Goal: Task Accomplishment & Management: Manage account settings

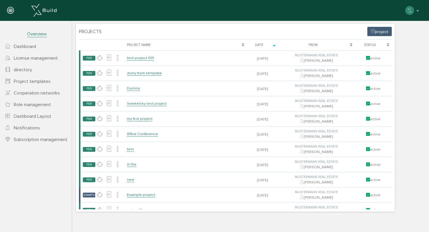
click at [159, 22] on div "Projects project [PERSON_NAME], bitte warten... Project name Date From status P…" at bounding box center [249, 117] width 351 height 191
click at [46, 82] on font "Project templates" at bounding box center [32, 81] width 37 height 6
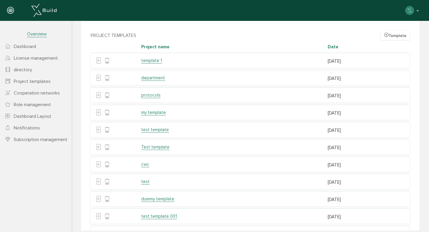
scroll to position [133, 0]
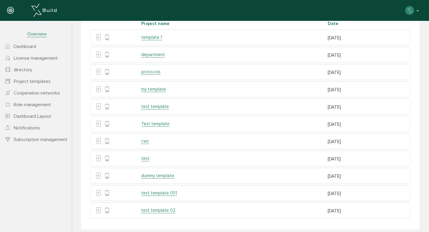
click at [156, 207] on font "test template 02" at bounding box center [158, 209] width 34 height 5
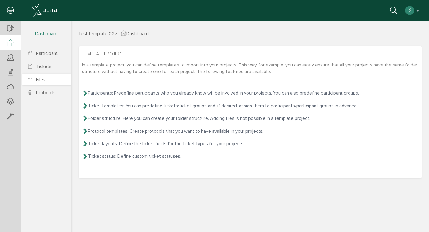
click at [52, 82] on link "Files" at bounding box center [46, 80] width 49 height 12
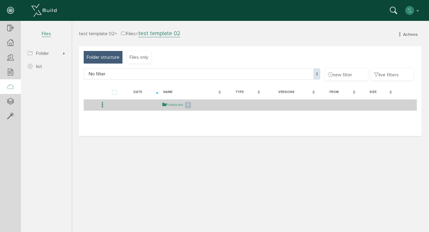
click at [165, 104] on icon at bounding box center [164, 104] width 4 height 5
click at [170, 103] on font "back" at bounding box center [173, 104] width 9 height 5
click at [174, 106] on link "Protokolle" at bounding box center [177, 104] width 22 height 5
click at [183, 107] on link "zurück" at bounding box center [177, 104] width 15 height 5
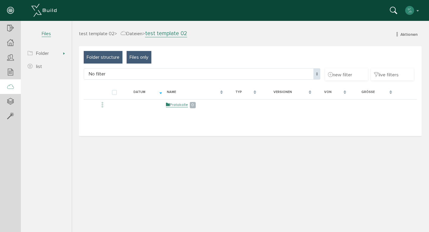
click at [134, 60] on font "Files only" at bounding box center [139, 57] width 19 height 6
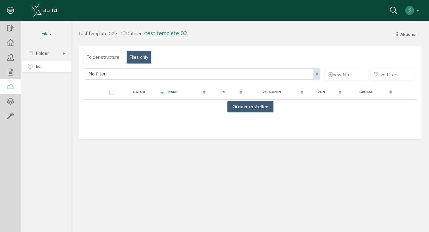
click at [48, 69] on link "list" at bounding box center [46, 66] width 49 height 12
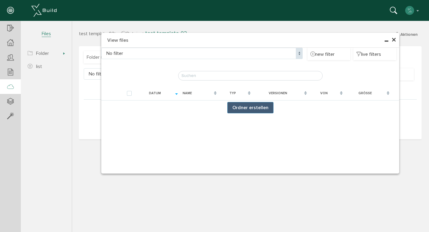
click at [393, 41] on font "×" at bounding box center [393, 40] width 5 height 12
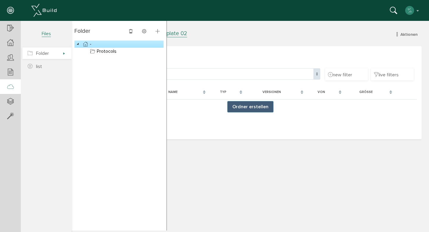
click at [51, 53] on span "Folder" at bounding box center [46, 53] width 49 height 12
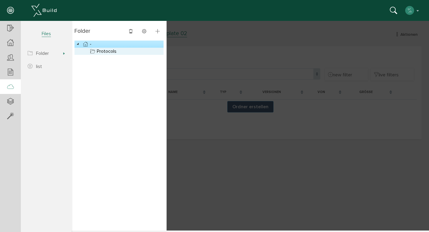
click at [124, 53] on div at bounding box center [118, 51] width 89 height 7
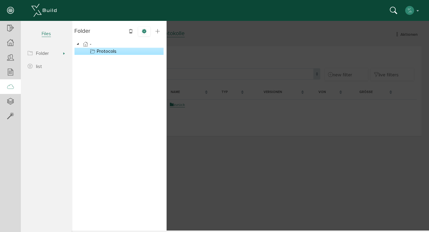
click at [145, 33] on icon at bounding box center [144, 31] width 4 height 5
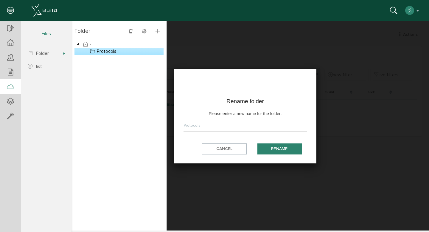
click at [200, 57] on div at bounding box center [249, 125] width 357 height 209
click at [221, 150] on font "cancel" at bounding box center [224, 148] width 16 height 5
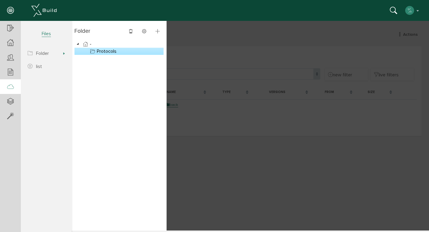
click at [119, 52] on div at bounding box center [118, 51] width 89 height 7
click at [181, 39] on div at bounding box center [249, 125] width 357 height 209
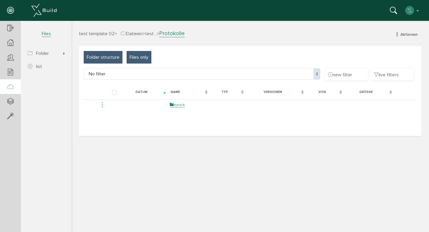
click at [108, 57] on font "Folder structure" at bounding box center [103, 57] width 33 height 6
click at [146, 56] on font "Files only" at bounding box center [139, 57] width 19 height 6
click at [113, 58] on font "Folder structure" at bounding box center [103, 57] width 33 height 6
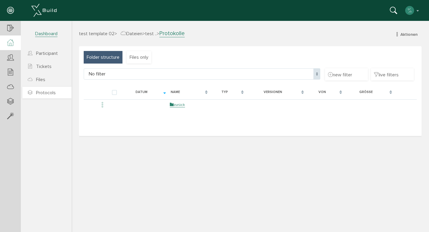
click at [46, 92] on font "Protocols" at bounding box center [46, 93] width 20 height 6
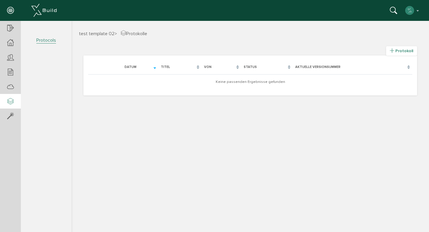
click at [405, 51] on span "Protokoll" at bounding box center [404, 50] width 18 height 5
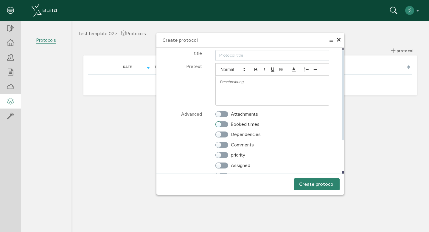
click at [222, 124] on label "Booked times" at bounding box center [237, 123] width 44 height 5
click at [219, 124] on input "Booked times" at bounding box center [217, 123] width 4 height 4
click at [221, 121] on label "Booked times" at bounding box center [237, 123] width 44 height 5
click at [219, 121] on input "Booked times" at bounding box center [217, 123] width 4 height 4
checkbox input "false"
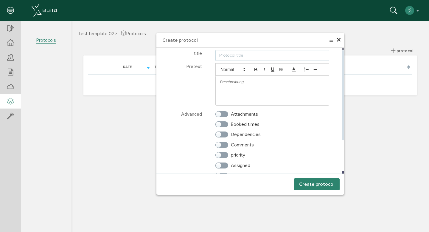
click at [266, 56] on input "text" at bounding box center [272, 55] width 114 height 11
type input "test portocol 01"
click at [338, 40] on font "×" at bounding box center [338, 40] width 5 height 12
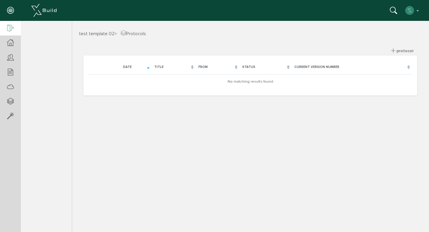
click at [13, 29] on icon at bounding box center [10, 28] width 7 height 8
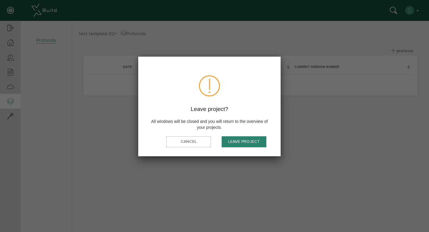
click at [233, 143] on font "Leave project" at bounding box center [244, 141] width 32 height 5
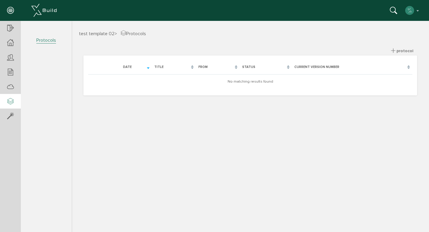
click at [49, 39] on font "Protocols" at bounding box center [46, 40] width 20 height 6
click at [10, 26] on icon at bounding box center [10, 28] width 7 height 8
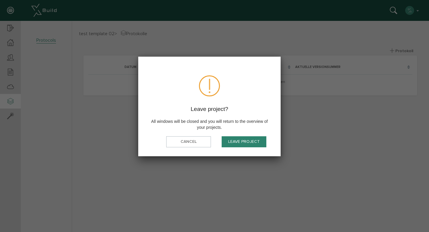
click at [229, 139] on font "Leave project" at bounding box center [244, 141] width 32 height 5
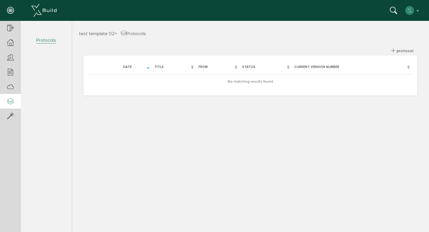
click at [205, 27] on div "test template 02 > Protocols Zurück protocol Lade, bitte warten... Date title F…" at bounding box center [249, 125] width 357 height 209
click at [10, 12] on icon at bounding box center [10, 11] width 7 height 8
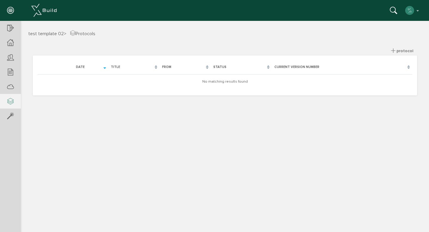
click at [10, 12] on icon at bounding box center [10, 11] width 7 height 8
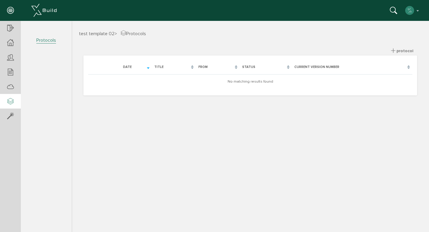
click at [146, 68] on div "Date" at bounding box center [130, 67] width 43 height 11
click at [148, 67] on div "Date" at bounding box center [130, 67] width 43 height 11
click at [160, 46] on section "Zurück protocol Lade, bitte warten... Date title From status Current version nu…" at bounding box center [249, 70] width 333 height 49
click at [96, 34] on font "test template 02" at bounding box center [96, 34] width 35 height 6
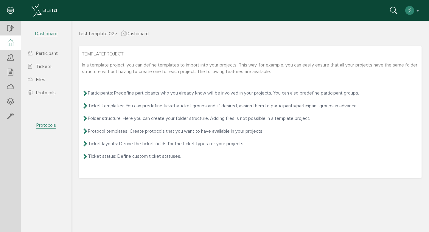
click at [85, 90] on icon at bounding box center [85, 93] width 6 height 6
click at [43, 71] on link "Tickets" at bounding box center [46, 66] width 49 height 12
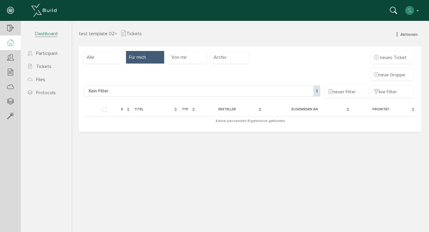
click at [13, 43] on icon at bounding box center [10, 42] width 7 height 7
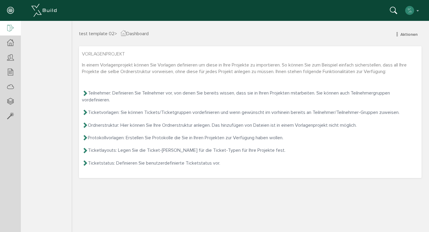
click at [7, 29] on icon at bounding box center [10, 28] width 7 height 8
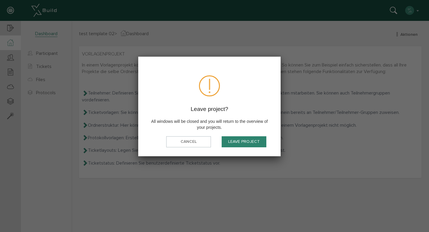
click at [235, 138] on button "Leave project" at bounding box center [243, 141] width 45 height 11
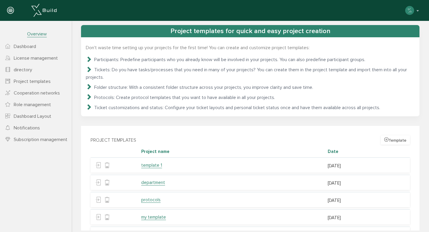
scroll to position [6, 0]
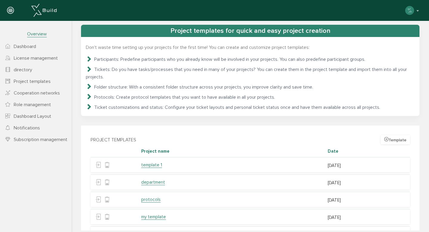
click at [28, 45] on font "Dashboard" at bounding box center [25, 46] width 22 height 6
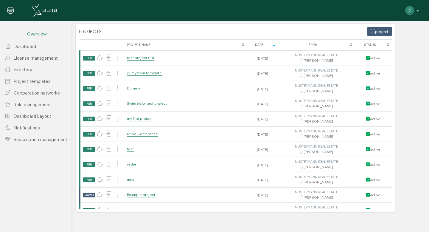
click at [41, 35] on font "Overview" at bounding box center [37, 34] width 20 height 6
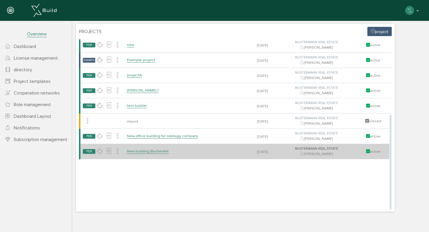
click at [157, 152] on font "New building Bucherwirt" at bounding box center [148, 151] width 42 height 5
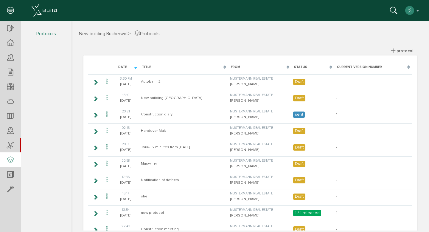
click at [222, 27] on div "New building Bucherwirt > Protocols Zurück protocol Lade, bitte warten... Date …" at bounding box center [249, 125] width 357 height 209
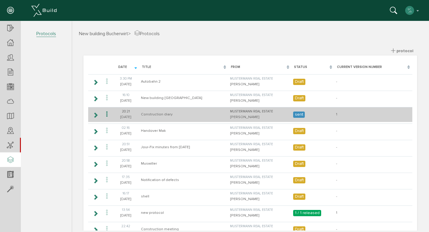
click at [97, 115] on icon at bounding box center [96, 115] width 6 height 5
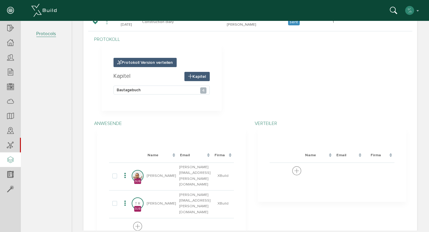
scroll to position [93, 0]
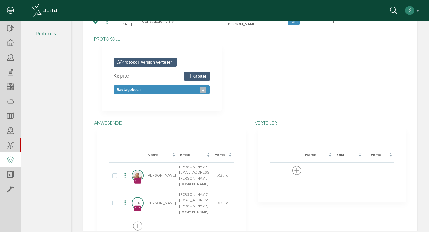
click at [185, 90] on div "Bautagebuch 4" at bounding box center [161, 89] width 96 height 9
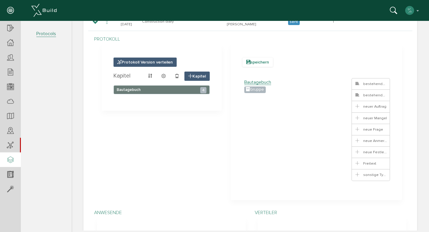
click at [256, 64] on span "speichern" at bounding box center [257, 61] width 30 height 9
click at [253, 90] on div "Gruppe" at bounding box center [254, 89] width 21 height 7
click at [340, 82] on link at bounding box center [345, 83] width 10 height 10
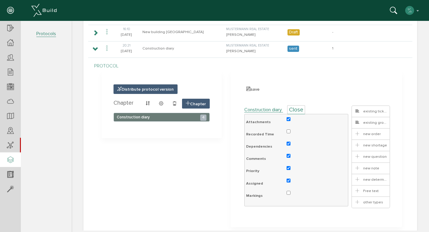
scroll to position [61, 0]
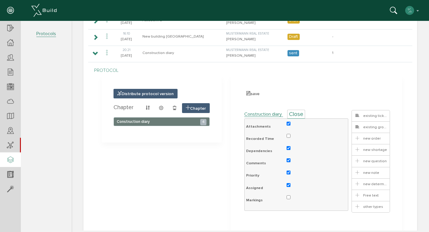
click at [199, 87] on section "Distribute protocol version Chapter Chapter Construction diary 4" at bounding box center [162, 108] width 120 height 67
click at [199, 109] on font "Chapter" at bounding box center [198, 108] width 16 height 5
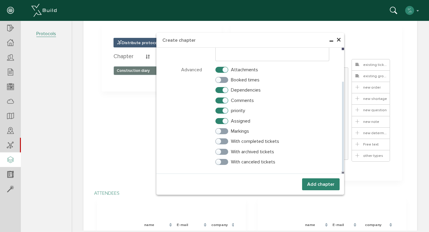
scroll to position [115, 0]
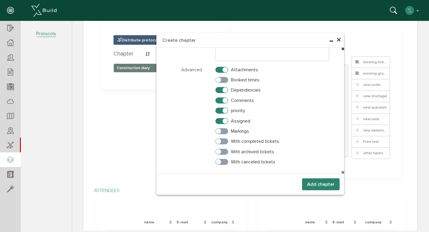
click at [336, 39] on font "×" at bounding box center [338, 40] width 5 height 12
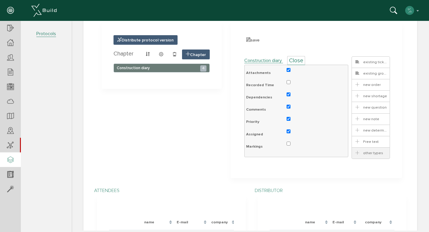
click at [363, 152] on font "other types" at bounding box center [373, 152] width 20 height 5
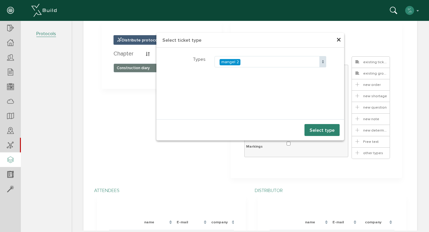
click at [320, 60] on span at bounding box center [322, 61] width 7 height 11
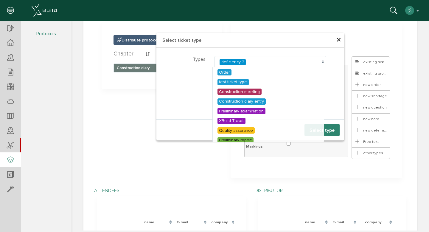
scroll to position [0, 0]
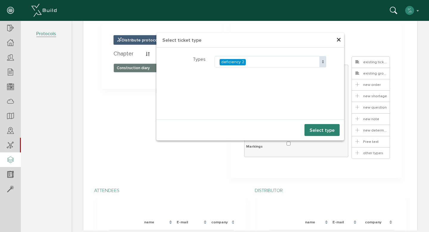
click at [336, 37] on font "×" at bounding box center [338, 40] width 5 height 12
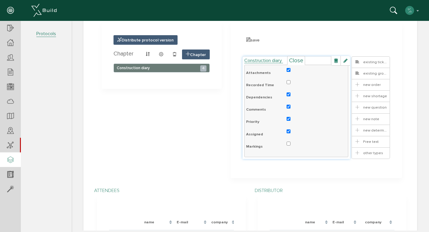
click at [297, 60] on font "Close" at bounding box center [296, 60] width 14 height 7
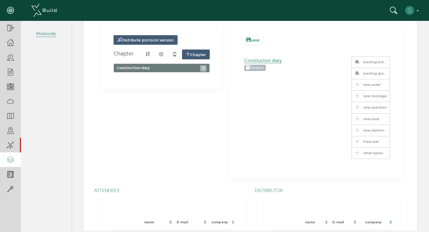
click at [257, 41] on font "save" at bounding box center [254, 40] width 9 height 5
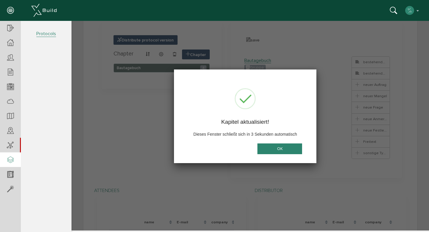
click at [270, 150] on button "OK" at bounding box center [279, 148] width 45 height 11
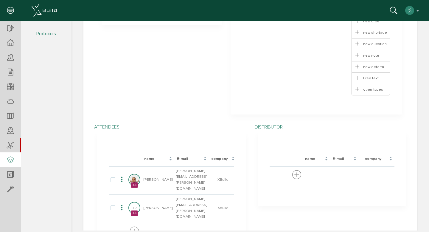
scroll to position [178, 0]
click at [297, 96] on div "Construction diary * ? group Klasse Name taskAlready-1758132436167 9 0 TK-618e2…" at bounding box center [316, 46] width 148 height 107
click at [16, 125] on div at bounding box center [10, 130] width 21 height 15
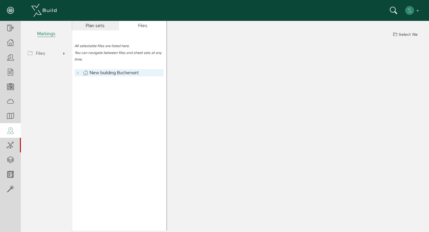
click at [148, 71] on div at bounding box center [118, 72] width 89 height 7
click at [79, 72] on icon at bounding box center [77, 72] width 7 height 7
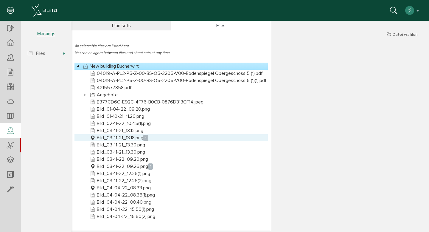
click at [116, 137] on link "Bild_03-11-21_13.18.png 1" at bounding box center [119, 137] width 60 height 7
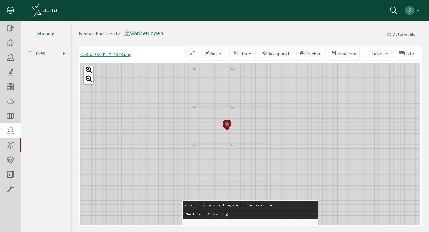
click at [94, 34] on span "Neubau Bucherwirt" at bounding box center [98, 34] width 39 height 6
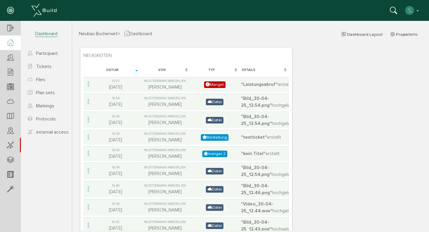
click at [228, 54] on section "Neuigkeiten Lade, bitte warten... Datum Von Typ Details 15:03 21.05.25 Musterma…" at bounding box center [185, 142] width 211 height 188
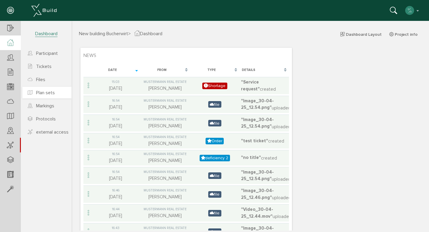
click at [52, 96] on link "Plan sets" at bounding box center [46, 93] width 49 height 12
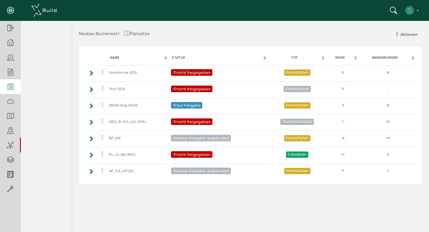
click at [13, 85] on icon at bounding box center [10, 87] width 7 height 8
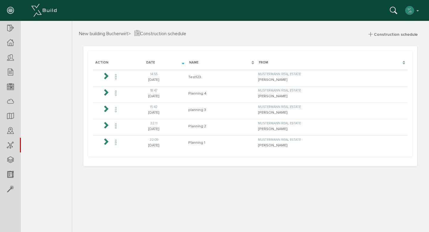
click at [232, 39] on div "New building Bucherwirt > Construction schedule Abschnitt Tickets bestehende Ti…" at bounding box center [249, 38] width 351 height 16
click at [9, 172] on icon at bounding box center [10, 174] width 7 height 8
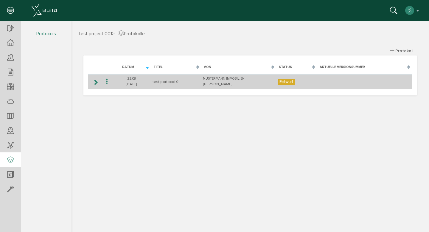
click at [97, 82] on icon at bounding box center [96, 82] width 6 height 5
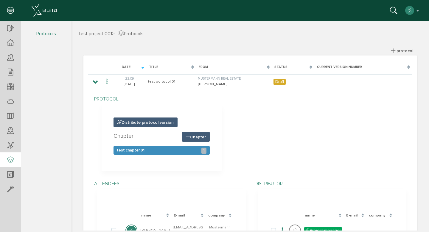
click at [188, 148] on div "test chapter 01 1" at bounding box center [161, 150] width 96 height 9
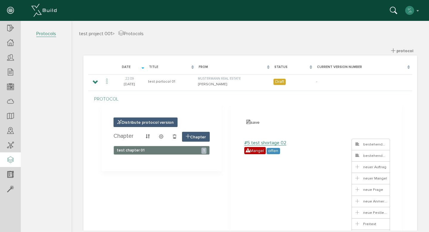
scroll to position [8, 0]
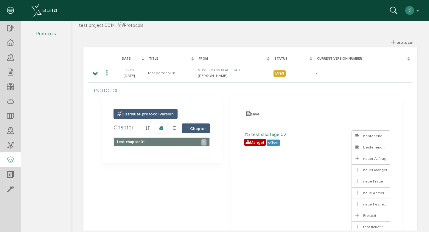
click at [161, 127] on icon at bounding box center [161, 128] width 4 height 5
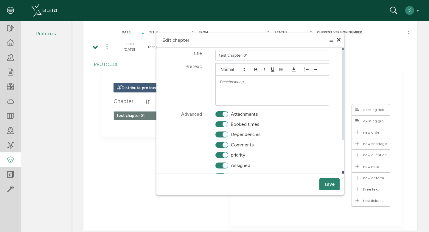
scroll to position [33, 0]
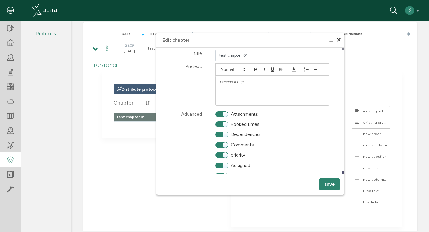
click at [336, 40] on font "×" at bounding box center [338, 40] width 5 height 12
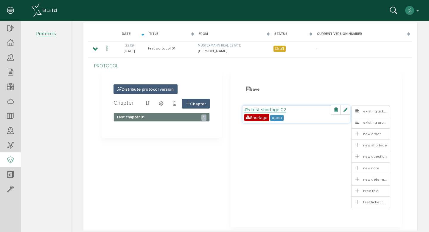
click at [273, 109] on font "#5 test shortage 02" at bounding box center [265, 110] width 42 height 6
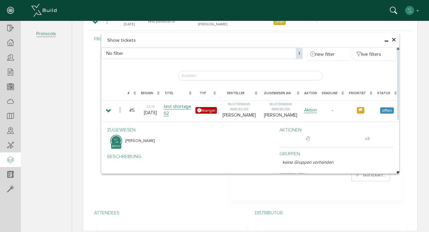
scroll to position [59, 0]
click at [391, 40] on font "×" at bounding box center [393, 40] width 5 height 12
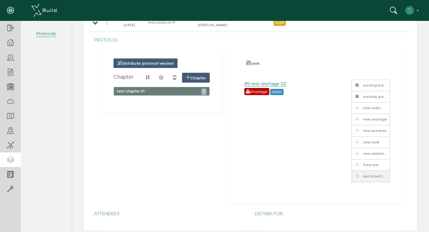
click at [363, 176] on font "test ticket type" at bounding box center [376, 176] width 26 height 5
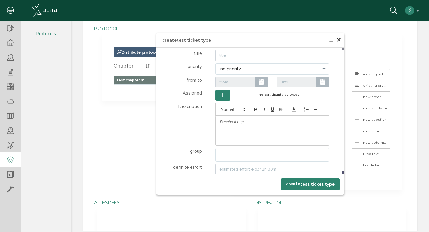
scroll to position [71, 0]
click at [336, 39] on font "×" at bounding box center [338, 40] width 5 height 12
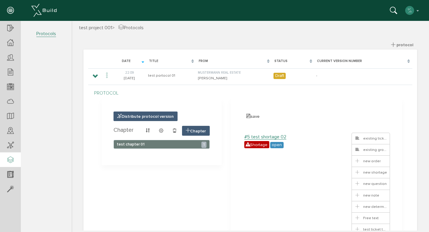
scroll to position [0, 0]
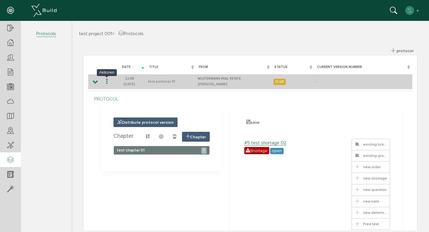
click at [109, 80] on icon at bounding box center [106, 81] width 7 height 8
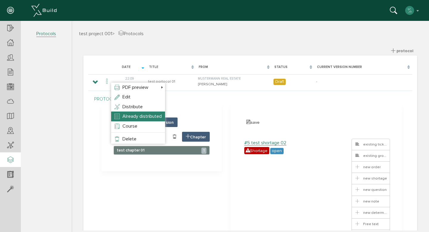
click at [151, 118] on font "Already distributed" at bounding box center [141, 116] width 39 height 6
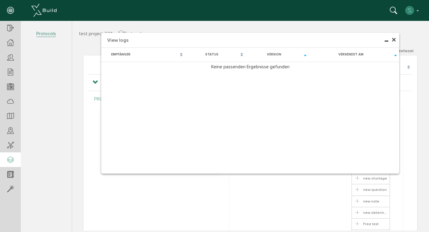
click at [391, 38] on font "×" at bounding box center [393, 40] width 5 height 12
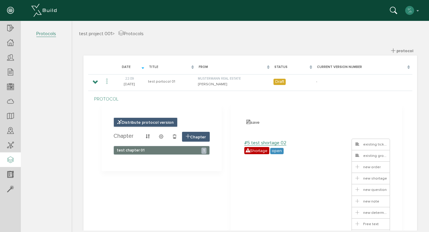
click at [131, 120] on font "Distribute protocol version" at bounding box center [147, 122] width 52 height 5
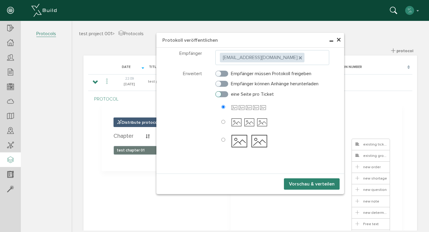
click at [224, 94] on label "eine Seite pro Ticket" at bounding box center [244, 93] width 58 height 5
click at [219, 94] on input "eine Seite pro Ticket" at bounding box center [217, 93] width 4 height 4
checkbox input "true"
click at [224, 85] on label "Empfänger können Anhänge herunterladen" at bounding box center [266, 83] width 103 height 5
click at [219, 84] on input "Empfänger können Anhänge herunterladen" at bounding box center [217, 82] width 4 height 4
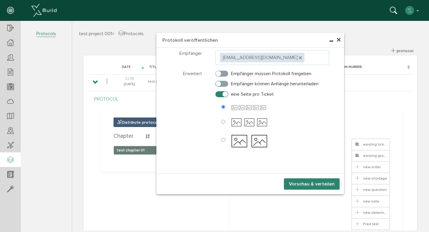
checkbox input "true"
click at [224, 77] on div "Empfänger müssen Protokoll freigeben" at bounding box center [272, 75] width 123 height 10
click at [222, 71] on label "Empfänger müssen Protokoll freigeben" at bounding box center [263, 73] width 96 height 5
click at [219, 70] on input "Empfänger müssen Protokoll freigeben" at bounding box center [217, 72] width 4 height 4
checkbox input "true"
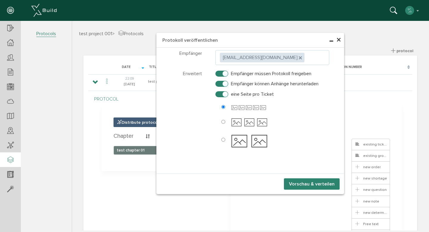
click at [292, 182] on button "Vorschau & verteilen" at bounding box center [312, 183] width 56 height 11
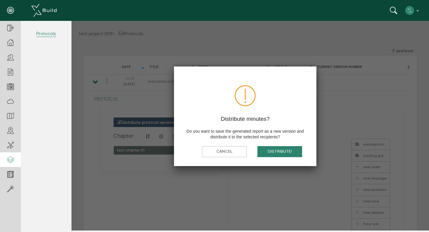
click at [273, 151] on font "distribute!" at bounding box center [280, 151] width 24 height 5
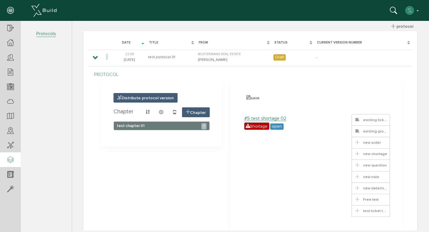
scroll to position [22, 0]
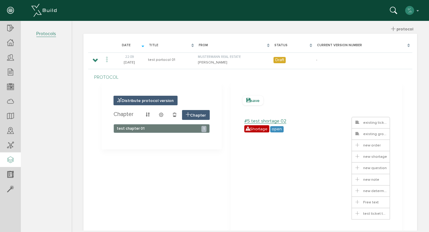
click at [253, 99] on font "save" at bounding box center [254, 100] width 9 height 5
click at [290, 80] on p "protocol" at bounding box center [251, 77] width 309 height 7
click at [186, 115] on icon at bounding box center [188, 114] width 4 height 5
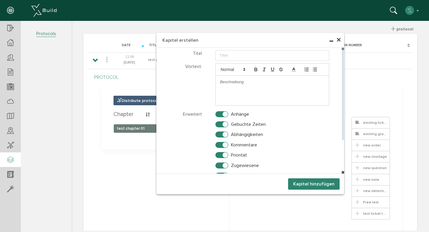
click at [219, 116] on label "Anhänge" at bounding box center [232, 113] width 34 height 5
click at [219, 115] on input "Anhänge" at bounding box center [217, 113] width 4 height 4
checkbox input "false"
click at [220, 123] on label "Gebuchte Zeiten" at bounding box center [240, 123] width 50 height 5
click at [219, 123] on input "Gebuchte Zeiten" at bounding box center [217, 123] width 4 height 4
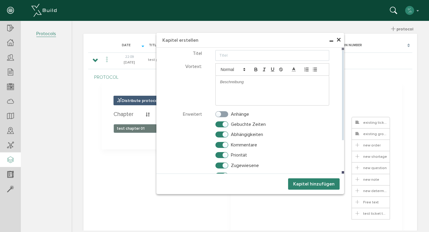
checkbox input "false"
click at [221, 135] on label "Abhängigkeiten" at bounding box center [239, 134] width 48 height 5
click at [219, 135] on input "Abhängigkeiten" at bounding box center [217, 133] width 4 height 4
checkbox input "false"
click at [220, 146] on label "Kommentare" at bounding box center [236, 144] width 42 height 5
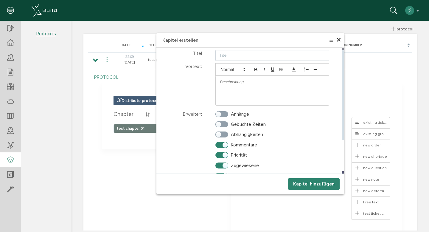
click at [219, 145] on input "Kommentare" at bounding box center [217, 143] width 4 height 4
checkbox input "false"
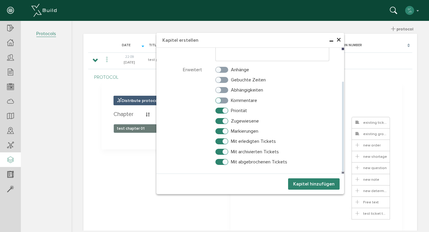
scroll to position [32, 0]
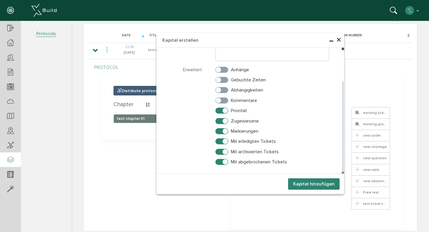
click at [218, 111] on label "Priorität" at bounding box center [231, 110] width 32 height 5
click at [218, 111] on input "Priorität" at bounding box center [217, 109] width 4 height 4
checkbox input "false"
click at [218, 120] on label "Zugewiesene" at bounding box center [236, 120] width 43 height 5
click at [218, 120] on input "Zugewiesene" at bounding box center [217, 120] width 4 height 4
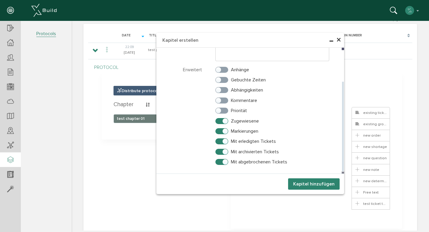
checkbox input "false"
click at [218, 131] on label "Markierungen" at bounding box center [236, 130] width 43 height 5
click at [218, 131] on input "Markierungen" at bounding box center [217, 130] width 4 height 4
checkbox input "false"
click at [218, 141] on label "Mit erledigten Tickets" at bounding box center [245, 140] width 60 height 5
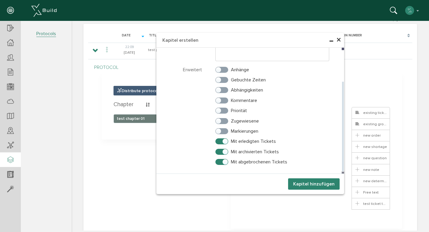
click at [218, 141] on input "Mit erledigten Tickets" at bounding box center [217, 140] width 4 height 4
checkbox input "false"
click at [219, 152] on label "Mit archivierten Tickets" at bounding box center [246, 151] width 63 height 5
click at [219, 152] on input "Mit archivierten Tickets" at bounding box center [217, 150] width 4 height 4
checkbox input "false"
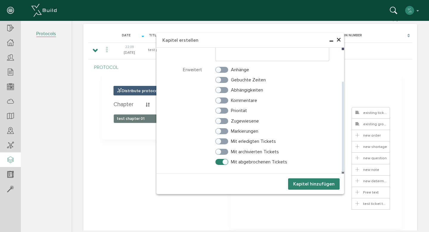
click at [219, 161] on label "Mit abgebrochenen Tickets" at bounding box center [251, 161] width 72 height 5
click at [219, 161] on input "Mit abgebrochenen Tickets" at bounding box center [217, 160] width 4 height 4
checkbox input "false"
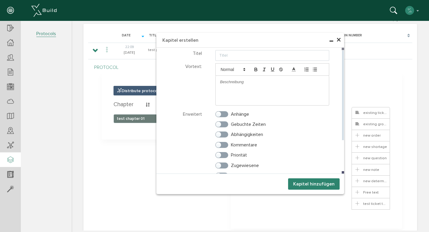
scroll to position [0, 0]
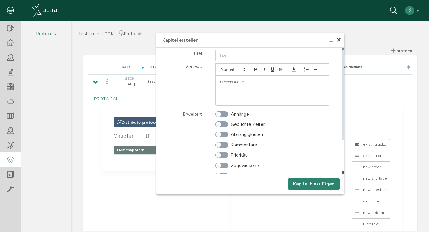
click at [226, 54] on input "text" at bounding box center [272, 55] width 114 height 11
type input "test chapter 02"
click at [304, 185] on button "Kapitel hinzufügen" at bounding box center [314, 183] width 52 height 11
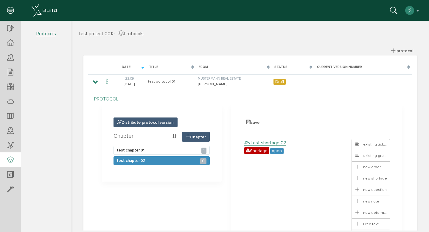
click at [185, 159] on div "test chapter 02 0" at bounding box center [161, 160] width 96 height 9
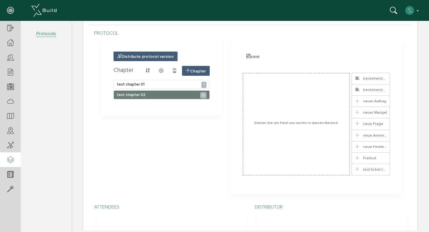
scroll to position [67, 0]
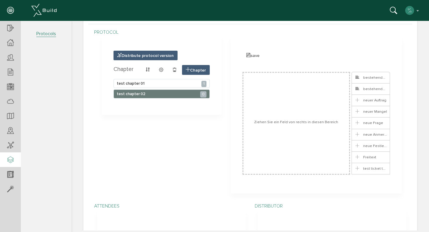
click at [311, 127] on ul at bounding box center [296, 123] width 108 height 103
click at [186, 90] on div "test chapter 02 0" at bounding box center [161, 93] width 96 height 9
click at [185, 91] on div "test chapter 02 0" at bounding box center [161, 93] width 96 height 9
click at [183, 100] on section "Distribute protocol version Chapter Chapter test chapter 01 1 test chapter 02 0" at bounding box center [162, 75] width 120 height 77
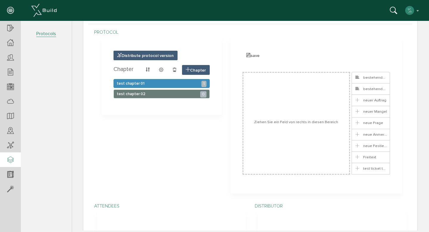
click at [185, 84] on div "test chapter 01 1" at bounding box center [161, 83] width 96 height 9
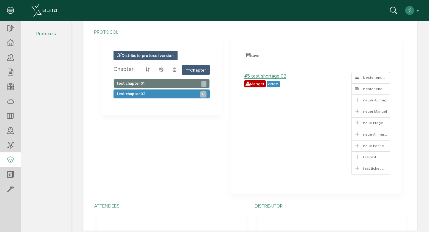
click at [183, 92] on div "test chapter 02 0" at bounding box center [161, 93] width 96 height 9
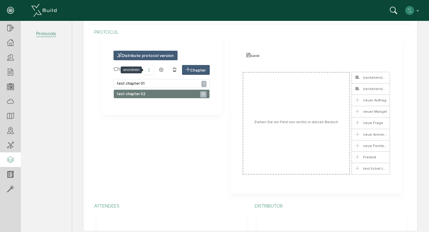
click at [149, 69] on span at bounding box center [148, 69] width 9 height 9
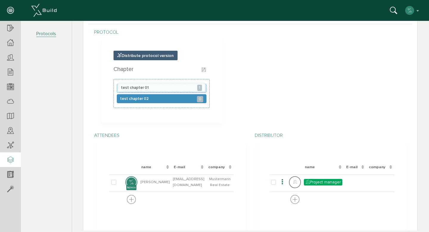
drag, startPoint x: 153, startPoint y: 91, endPoint x: 154, endPoint y: 99, distance: 8.4
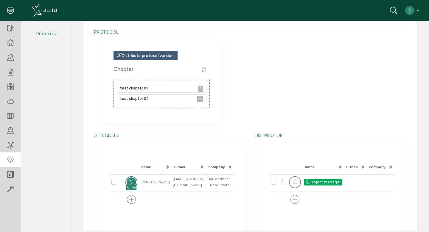
click at [162, 73] on h4 "Chapter Chapter" at bounding box center [161, 69] width 96 height 8
click at [199, 69] on span at bounding box center [204, 69] width 12 height 9
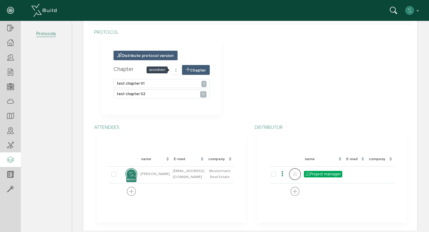
click at [175, 68] on icon at bounding box center [175, 69] width 1 height 5
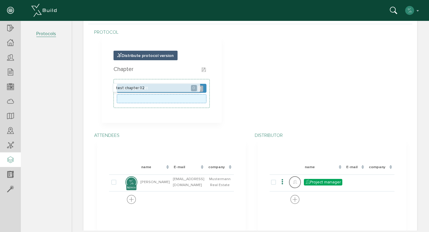
drag, startPoint x: 169, startPoint y: 99, endPoint x: 165, endPoint y: 88, distance: 12.1
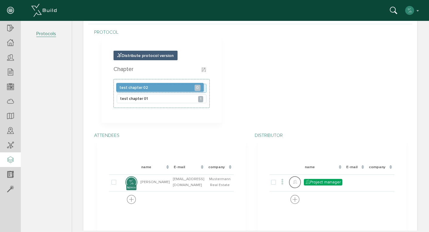
drag, startPoint x: 164, startPoint y: 98, endPoint x: 164, endPoint y: 86, distance: 12.2
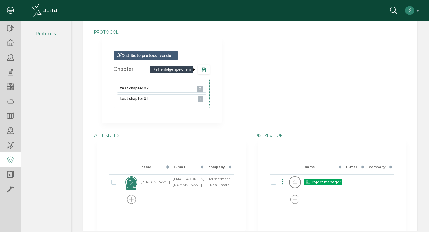
click at [202, 69] on icon at bounding box center [204, 69] width 4 height 5
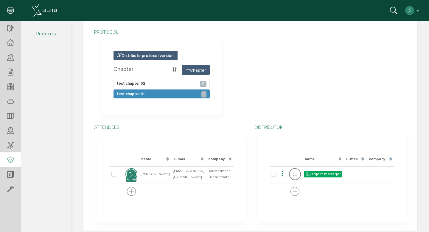
click at [180, 90] on div "test chapter 01 1" at bounding box center [161, 93] width 96 height 9
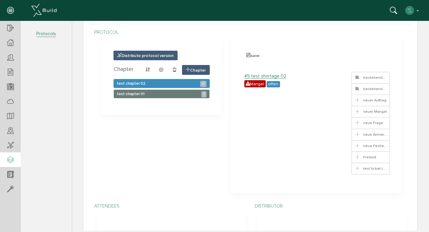
click at [182, 82] on div "test chapter 02 0" at bounding box center [161, 83] width 96 height 9
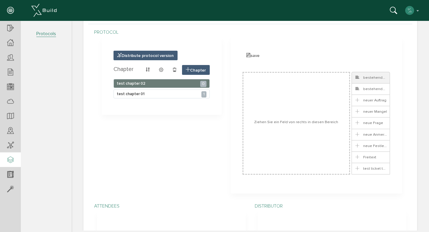
click at [363, 79] on span "bestehendes Ticket" at bounding box center [376, 77] width 44 height 5
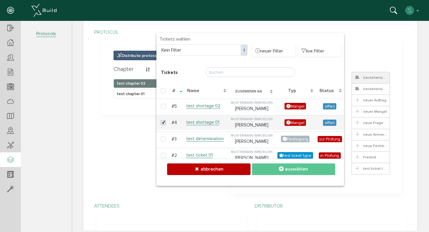
checkbox input "false"
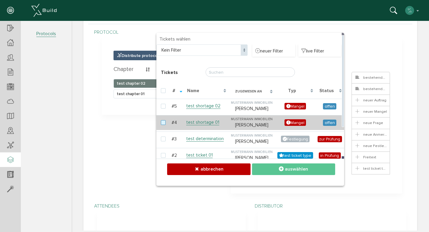
click at [161, 122] on label at bounding box center [164, 122] width 7 height 5
click at [161, 122] on input "checkbox" at bounding box center [163, 122] width 4 height 4
checkbox input "true"
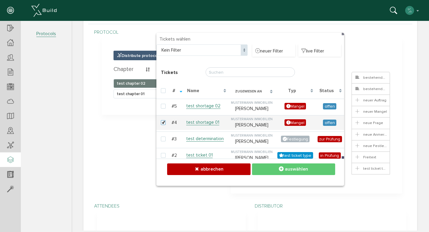
click at [306, 168] on button "auswählen" at bounding box center [293, 169] width 83 height 12
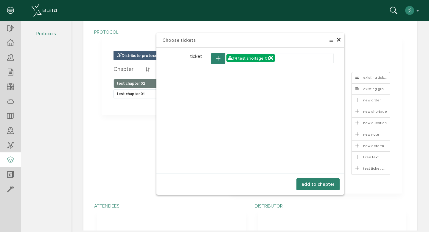
click at [324, 182] on font "add to chapter" at bounding box center [317, 184] width 33 height 6
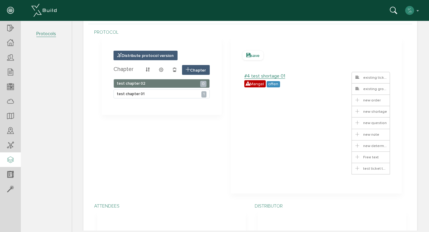
click at [253, 58] on span "save" at bounding box center [252, 56] width 21 height 10
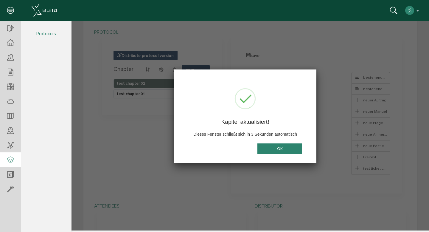
click at [291, 150] on button "OK" at bounding box center [279, 148] width 45 height 11
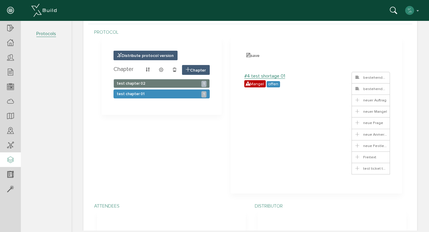
click at [178, 95] on div "test chapter 01 1" at bounding box center [161, 93] width 96 height 9
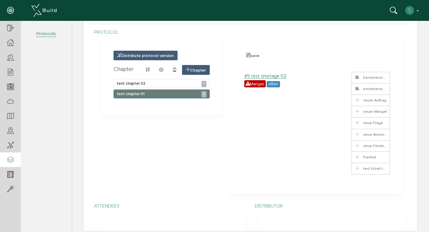
click at [185, 94] on div "test chapter 01 1" at bounding box center [161, 93] width 96 height 9
click at [159, 71] on icon at bounding box center [161, 69] width 4 height 5
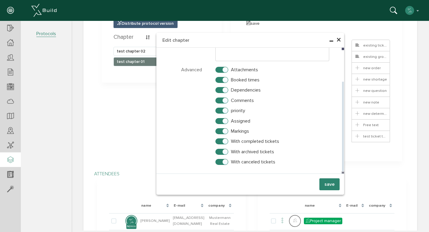
scroll to position [99, 0]
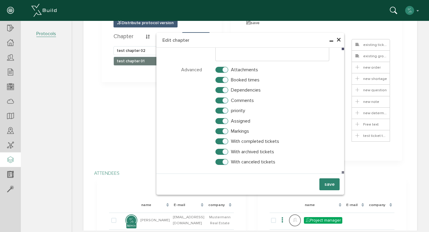
click at [147, 131] on div "protocol Distribute protocol version Chapter Chapter test chapter 02 1 test cha…" at bounding box center [250, 78] width 321 height 171
click at [336, 40] on font "×" at bounding box center [338, 40] width 5 height 12
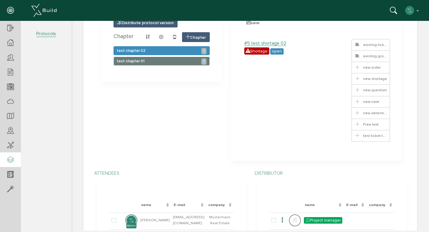
click at [182, 52] on div "test chapter 02 1" at bounding box center [161, 50] width 96 height 9
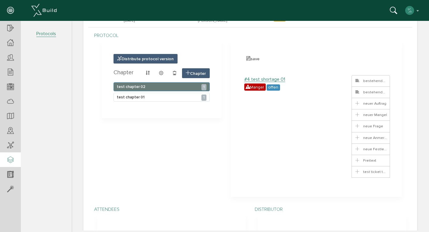
scroll to position [63, 0]
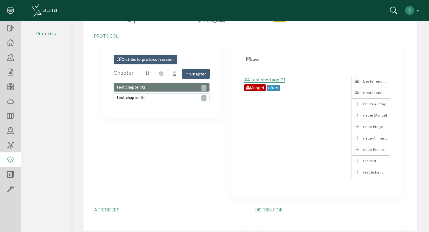
click at [161, 60] on font "Distribute protocol version" at bounding box center [147, 59] width 52 height 5
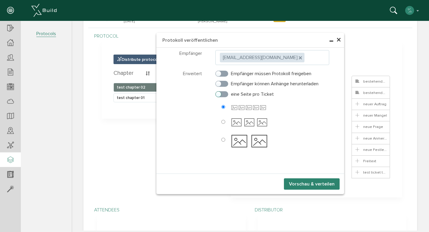
click at [225, 94] on label "eine Seite pro Ticket" at bounding box center [244, 93] width 58 height 5
click at [219, 94] on input "eine Seite pro Ticket" at bounding box center [217, 93] width 4 height 4
checkbox input "true"
click at [225, 85] on label "Empfänger können Anhänge herunterladen" at bounding box center [266, 83] width 103 height 5
click at [219, 84] on input "Empfänger können Anhänge herunterladen" at bounding box center [217, 82] width 4 height 4
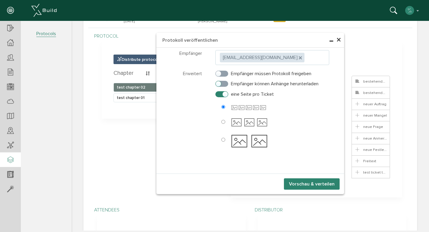
checkbox input "true"
click at [224, 75] on label "Empfänger müssen Protokoll freigeben" at bounding box center [263, 73] width 96 height 5
click at [219, 74] on input "Empfänger müssen Protokoll freigeben" at bounding box center [217, 72] width 4 height 4
checkbox input "true"
click at [302, 182] on button "Vorschau & verteilen" at bounding box center [312, 183] width 56 height 11
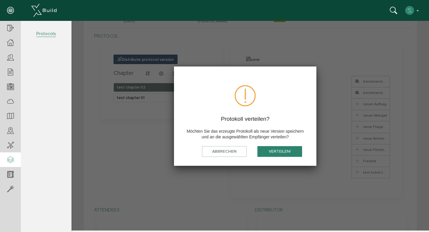
click at [241, 64] on div at bounding box center [249, 125] width 357 height 209
click at [292, 43] on div at bounding box center [249, 125] width 357 height 209
click at [279, 146] on button "distribute!" at bounding box center [279, 151] width 45 height 11
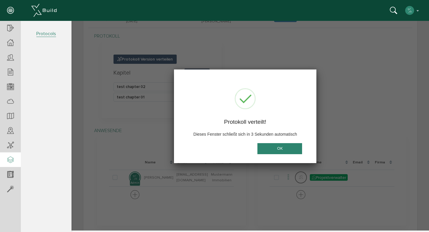
click at [279, 146] on button "OK" at bounding box center [279, 148] width 45 height 11
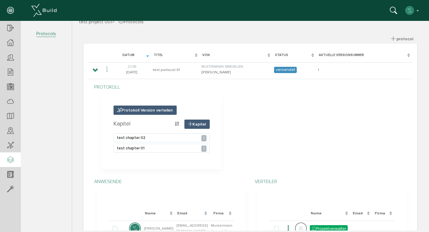
scroll to position [4, 0]
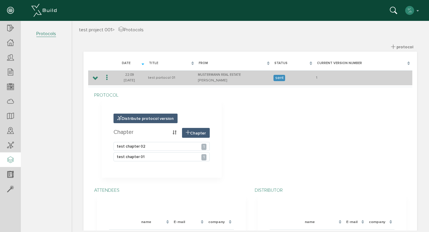
click at [209, 79] on font "[PERSON_NAME]" at bounding box center [212, 80] width 29 height 5
click at [96, 78] on icon at bounding box center [96, 78] width 6 height 5
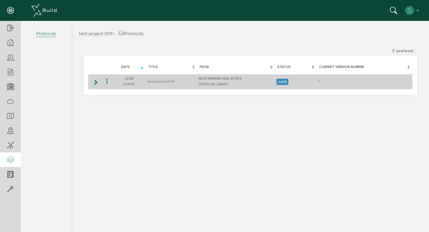
click at [96, 82] on icon at bounding box center [96, 82] width 6 height 5
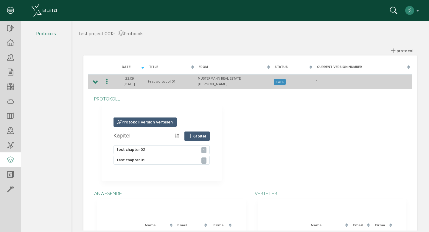
click at [106, 79] on icon at bounding box center [106, 81] width 7 height 8
click at [278, 80] on font "sent" at bounding box center [279, 81] width 8 height 5
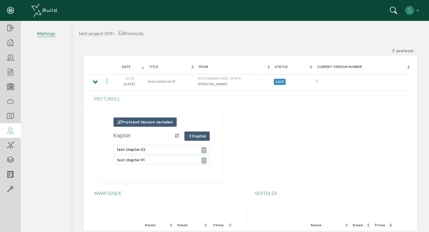
click at [12, 128] on icon at bounding box center [10, 131] width 7 height 8
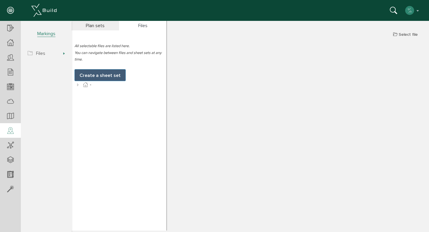
click at [206, 46] on div "Please select marker Select marker ticket existing ticket new order new shortag…" at bounding box center [249, 46] width 351 height 0
click at [110, 75] on font "Create a sheet set" at bounding box center [99, 75] width 41 height 6
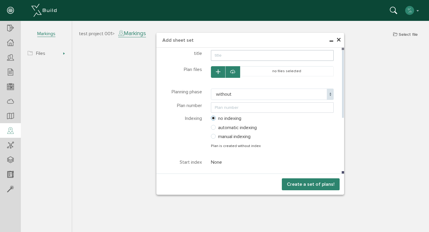
click at [239, 97] on span "without" at bounding box center [272, 93] width 123 height 11
click at [176, 110] on div "Plan number This message will be sent in email to the selected participants and…" at bounding box center [184, 107] width 44 height 11
click at [339, 40] on font "×" at bounding box center [338, 40] width 5 height 12
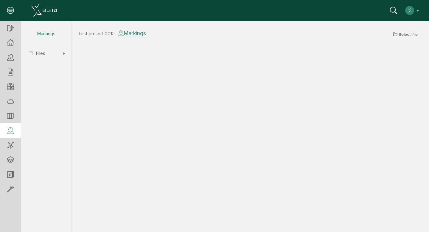
click at [102, 34] on font "test project 001" at bounding box center [95, 34] width 33 height 6
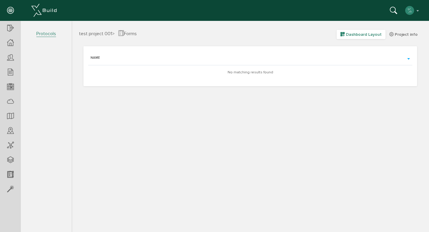
click at [352, 35] on font "Dashboard Layout" at bounding box center [364, 34] width 36 height 5
click at [408, 57] on div "name" at bounding box center [250, 57] width 324 height 11
click at [199, 93] on div "test project 001 > Forms Dashboard Layout Project info Loading, please wait... …" at bounding box center [249, 130] width 357 height 200
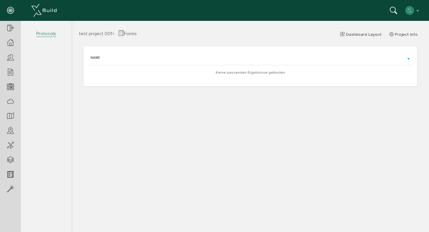
click at [126, 33] on font "Forms" at bounding box center [130, 34] width 13 height 6
click at [10, 171] on icon at bounding box center [10, 174] width 7 height 8
click at [11, 187] on icon at bounding box center [10, 189] width 7 height 8
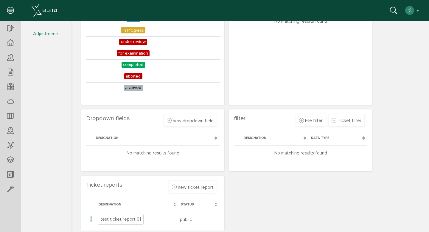
scroll to position [228, 0]
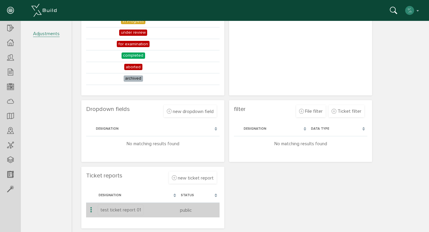
click at [123, 208] on font "test ticket report 01" at bounding box center [120, 209] width 40 height 5
click at [91, 209] on icon at bounding box center [91, 210] width 7 height 8
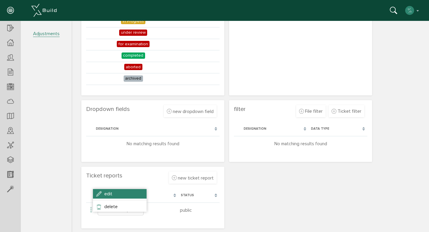
click at [108, 195] on font "edit" at bounding box center [108, 194] width 8 height 6
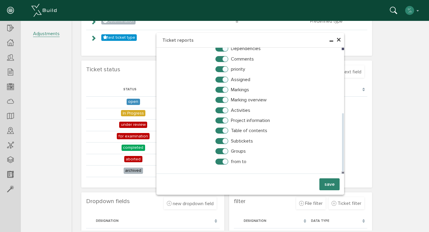
scroll to position [138, 0]
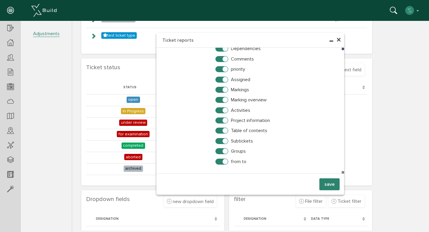
click at [336, 39] on font "×" at bounding box center [338, 40] width 5 height 12
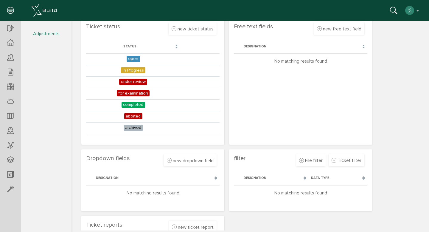
scroll to position [228, 0]
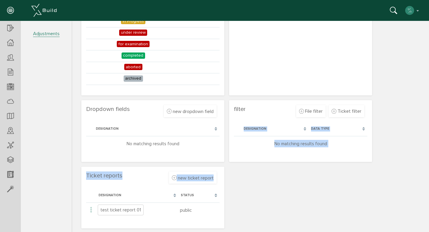
drag, startPoint x: 154, startPoint y: 188, endPoint x: 256, endPoint y: 170, distance: 103.7
click at [256, 170] on div "Ticket types new ticket type Discard Create Designation Choose color Preview : …" at bounding box center [250, 24] width 342 height 413
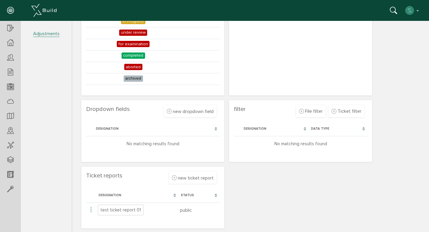
drag, startPoint x: 124, startPoint y: 186, endPoint x: 149, endPoint y: 186, distance: 25.9
click at [149, 186] on section "Ticket reports new ticket report Loading, please wait... Designation status tes…" at bounding box center [152, 197] width 143 height 62
click at [9, 120] on div at bounding box center [10, 115] width 21 height 15
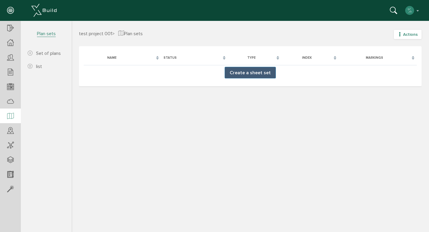
click at [406, 33] on font "Actions" at bounding box center [410, 34] width 15 height 5
click at [387, 54] on font "new set of plans" at bounding box center [398, 54] width 33 height 5
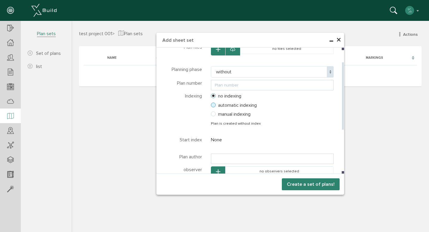
click at [216, 105] on label "automatic indexing" at bounding box center [234, 104] width 46 height 5
click at [209, 105] on input "automatic indexing" at bounding box center [207, 105] width 4 height 4
radio input "true"
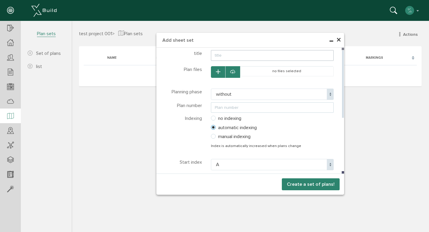
click at [216, 105] on input "text" at bounding box center [272, 107] width 123 height 11
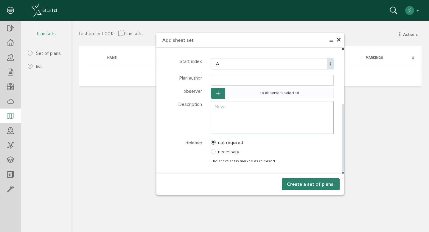
click at [258, 91] on td "no observers selected" at bounding box center [279, 93] width 108 height 10
click at [221, 151] on font "necessary" at bounding box center [228, 152] width 21 height 6
click at [209, 151] on input "necessary" at bounding box center [207, 151] width 4 height 4
radio input "true"
click at [221, 151] on font "necessary" at bounding box center [228, 152] width 21 height 6
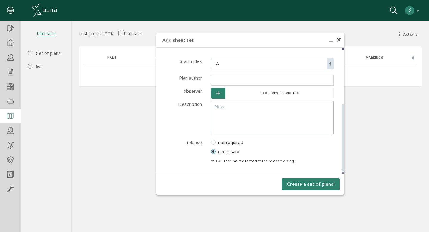
click at [209, 151] on input "necessary" at bounding box center [207, 151] width 4 height 4
click at [216, 145] on label "not required" at bounding box center [227, 142] width 32 height 5
click at [209, 144] on input "not required" at bounding box center [207, 142] width 4 height 4
radio input "true"
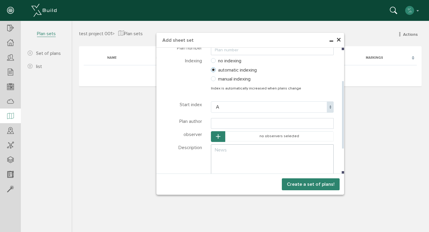
click at [216, 136] on icon "button" at bounding box center [218, 136] width 4 height 5
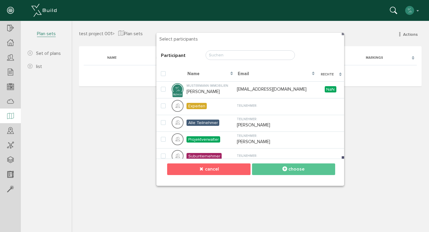
click at [216, 165] on button "cancel" at bounding box center [208, 169] width 83 height 12
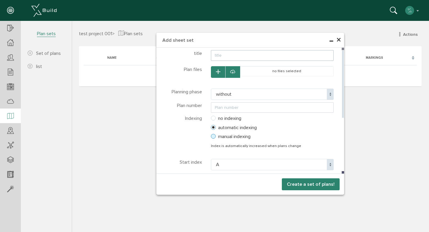
click at [213, 134] on label "manual indexing" at bounding box center [231, 136] width 40 height 5
click at [209, 134] on input "manual indexing" at bounding box center [207, 136] width 4 height 4
radio input "true"
click at [213, 116] on div "no indexing" at bounding box center [272, 118] width 123 height 7
click at [212, 116] on label "no indexing" at bounding box center [226, 118] width 30 height 5
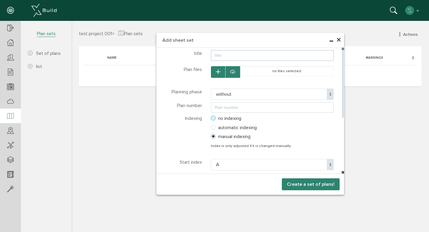
click at [209, 116] on input "no indexing" at bounding box center [207, 118] width 4 height 4
radio input "true"
click at [223, 107] on input "text" at bounding box center [272, 107] width 123 height 11
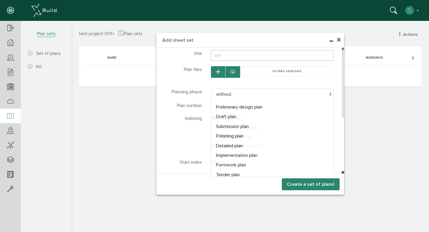
click at [246, 92] on span "without" at bounding box center [272, 93] width 123 height 11
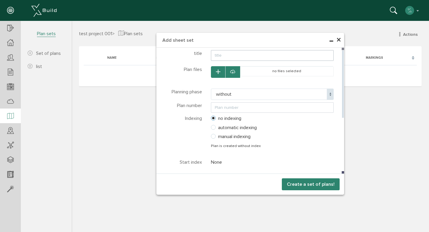
click at [245, 95] on span "without" at bounding box center [272, 93] width 123 height 11
click at [249, 54] on input "text" at bounding box center [272, 55] width 123 height 11
type input "test plan set 01"
click at [244, 111] on input "text" at bounding box center [272, 107] width 123 height 11
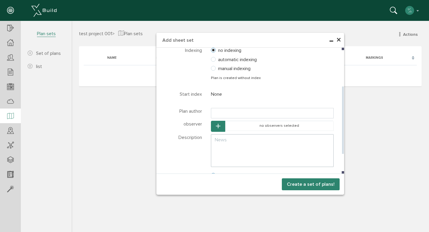
type input "001"
click at [221, 96] on font "None" at bounding box center [216, 94] width 11 height 6
click at [208, 95] on div "None A B C D E F G H I J K L M N O P Q R S" at bounding box center [272, 96] width 132 height 11
click at [211, 95] on font "None" at bounding box center [216, 94] width 11 height 6
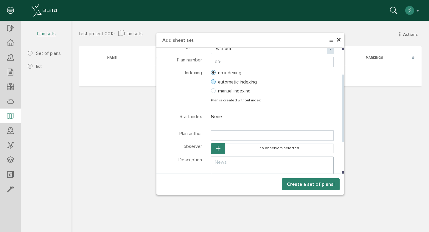
click at [214, 80] on label "automatic indexing" at bounding box center [234, 81] width 46 height 5
click at [209, 80] on input "automatic indexing" at bounding box center [207, 82] width 4 height 4
radio input "true"
click at [230, 121] on span "A" at bounding box center [272, 118] width 123 height 11
click at [181, 102] on div "Indexing This message will be sent in email to the selected participants and di…" at bounding box center [184, 88] width 44 height 38
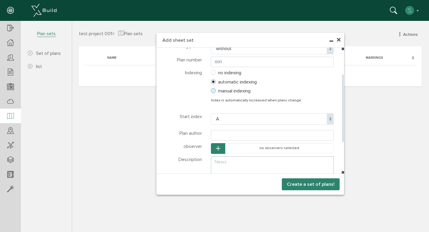
click at [212, 92] on label "manual indexing" at bounding box center [231, 90] width 40 height 5
click at [209, 92] on input "manual indexing" at bounding box center [207, 91] width 4 height 4
radio input "true"
click at [228, 117] on span "A" at bounding box center [272, 118] width 123 height 11
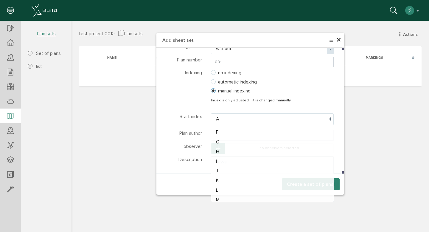
scroll to position [0, 0]
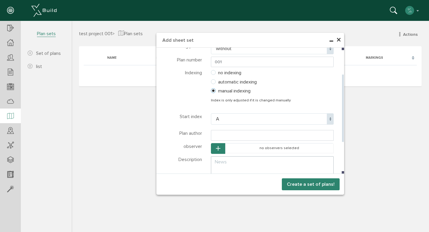
click at [180, 100] on div "Indexing This message will be sent in email to the selected participants and di…" at bounding box center [184, 88] width 44 height 38
click at [218, 82] on font "automatic indexing" at bounding box center [237, 82] width 39 height 6
click at [209, 82] on input "automatic indexing" at bounding box center [207, 82] width 4 height 4
radio input "true"
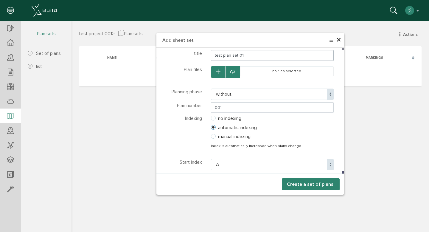
click at [311, 185] on font "Create a set of plans!" at bounding box center [311, 184] width 48 height 6
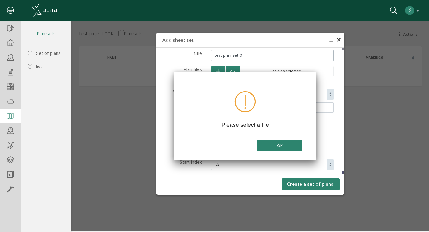
click at [284, 146] on button "OK" at bounding box center [279, 145] width 45 height 11
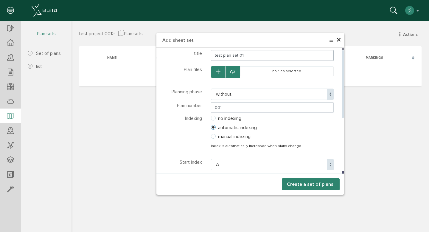
click at [218, 73] on icon "button" at bounding box center [218, 71] width 4 height 5
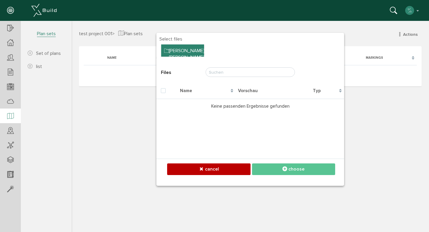
click at [182, 55] on div "[PERSON_NAME]" at bounding box center [182, 50] width 43 height 13
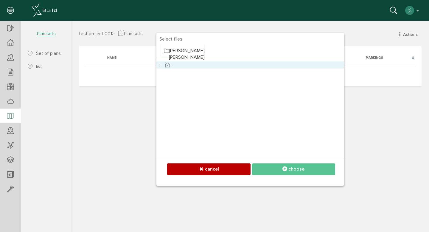
click at [165, 66] on icon at bounding box center [167, 64] width 7 height 7
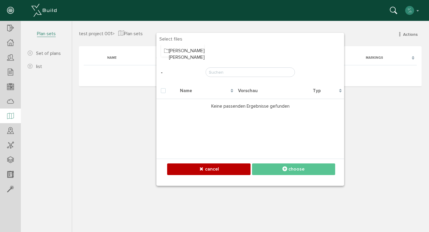
click at [265, 103] on td "Keine passenden Ergebnisse gefunden" at bounding box center [250, 106] width 188 height 15
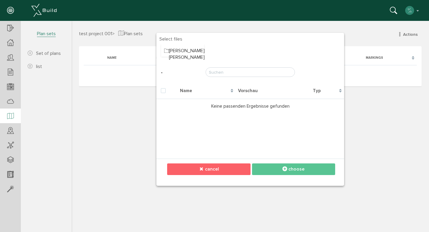
click at [228, 169] on button "cancel" at bounding box center [208, 169] width 83 height 12
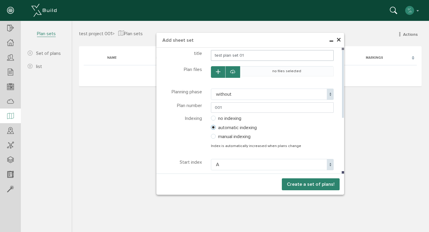
click at [255, 74] on td "no files selected" at bounding box center [286, 71] width 93 height 10
click at [238, 73] on div at bounding box center [232, 72] width 15 height 12
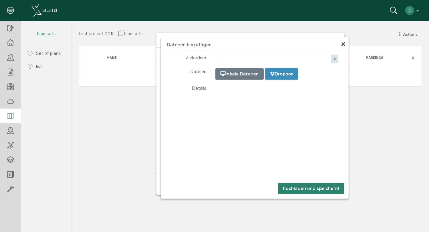
click at [238, 73] on input "file" at bounding box center [365, 98] width 298 height 60
type input "C:\fakepath\Screenshot 2025-09-07 at 6.52.15 PM.png"
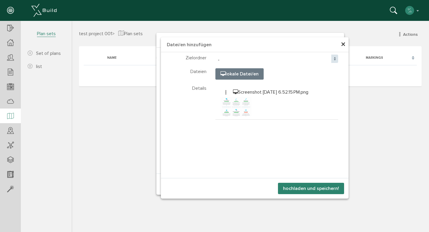
click at [307, 189] on button "hochladen und speichern!" at bounding box center [311, 187] width 66 height 11
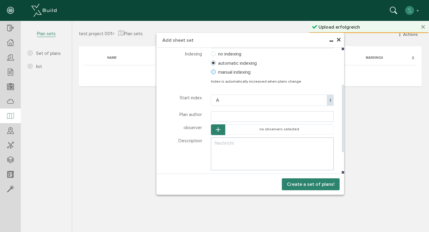
click at [227, 71] on font "manual indexing" at bounding box center [234, 72] width 32 height 6
click at [209, 71] on input "manual indexing" at bounding box center [207, 72] width 4 height 4
radio input "true"
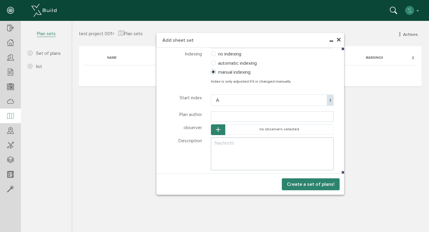
click at [309, 181] on font "Create a set of plans!" at bounding box center [311, 184] width 48 height 6
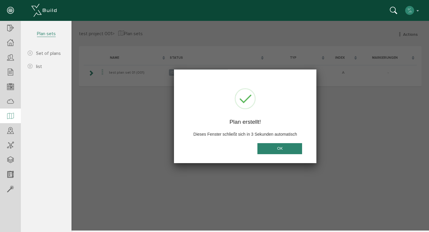
click at [288, 149] on button "OK" at bounding box center [279, 148] width 45 height 11
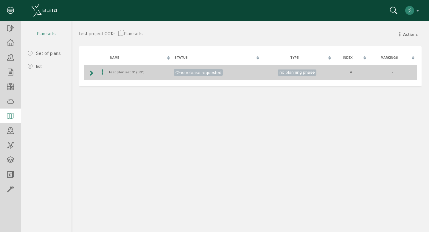
click at [93, 72] on icon at bounding box center [91, 73] width 6 height 5
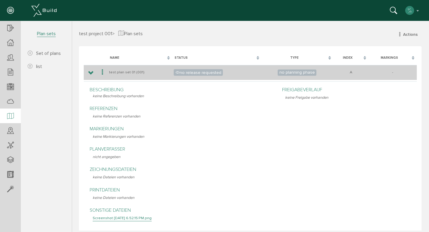
click at [102, 74] on icon at bounding box center [102, 72] width 7 height 8
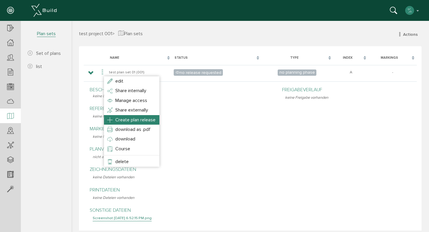
click at [138, 115] on li "Create plan release" at bounding box center [131, 120] width 55 height 10
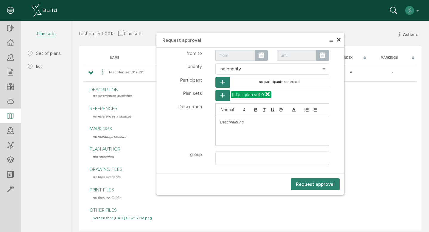
click at [240, 58] on input "text" at bounding box center [235, 55] width 40 height 11
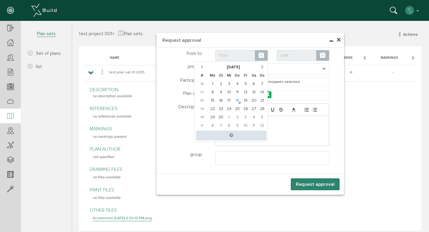
click at [235, 97] on td "18" at bounding box center [237, 100] width 8 height 8
type input "[DATE] 00:00"
click at [288, 52] on input "text" at bounding box center [297, 55] width 40 height 11
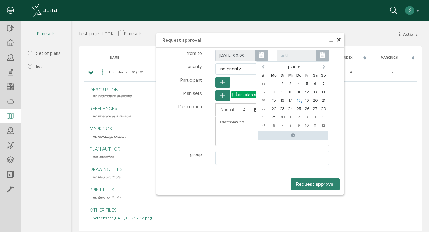
click at [297, 98] on td "18" at bounding box center [298, 100] width 8 height 8
type input "[DATE] 00:00"
click at [236, 71] on font "no priority" at bounding box center [230, 69] width 21 height 6
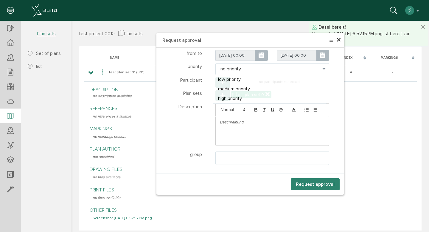
select select "high"
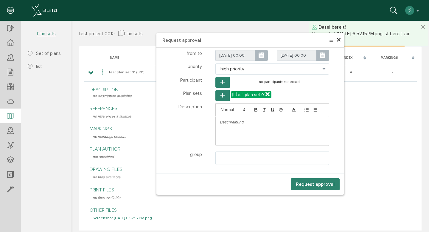
click at [305, 183] on font "Request approval" at bounding box center [315, 184] width 39 height 6
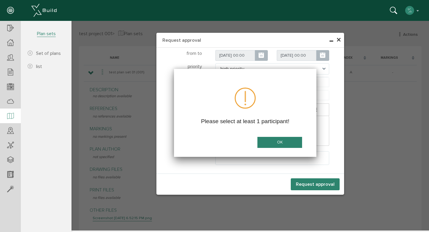
click at [271, 139] on button "OK" at bounding box center [279, 142] width 45 height 11
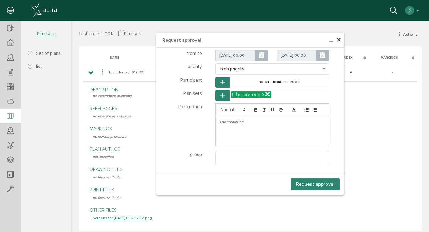
click at [220, 78] on button "button" at bounding box center [222, 82] width 14 height 11
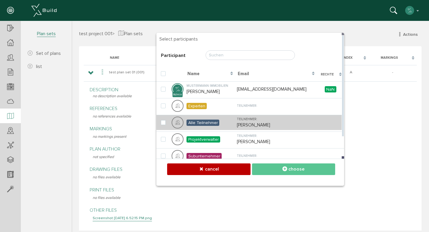
click at [212, 124] on span "Alle Teilnehmer" at bounding box center [202, 122] width 33 height 6
checkbox input "true"
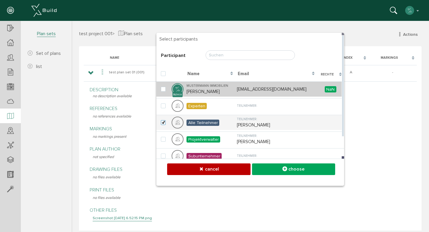
click at [224, 96] on td "Mustermann Immobilien [PERSON_NAME]" at bounding box center [210, 88] width 50 height 15
checkbox input "true"
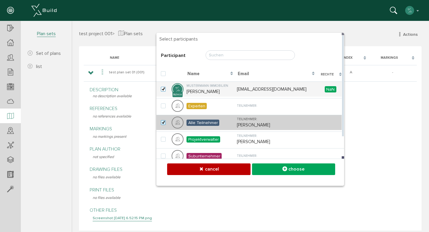
click at [161, 123] on label at bounding box center [164, 122] width 7 height 5
click at [161, 123] on input "checkbox" at bounding box center [163, 122] width 4 height 4
checkbox input "false"
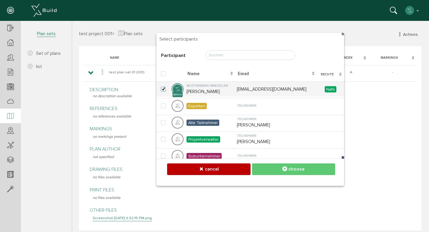
click at [267, 169] on button "choose" at bounding box center [293, 169] width 83 height 12
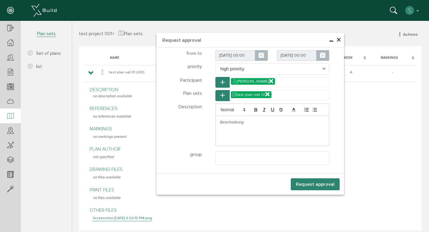
click at [297, 185] on font "Request approval" at bounding box center [315, 184] width 39 height 6
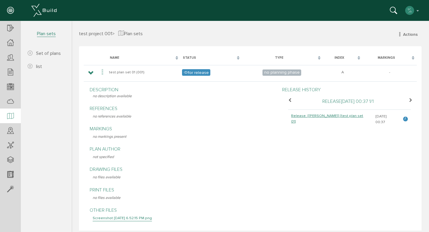
click at [408, 100] on icon at bounding box center [410, 100] width 4 height 5
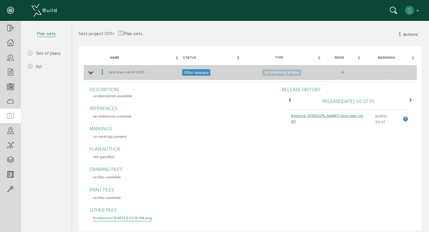
click at [193, 73] on font "for release" at bounding box center [198, 72] width 21 height 5
click at [268, 72] on font "no planning phase" at bounding box center [281, 72] width 35 height 5
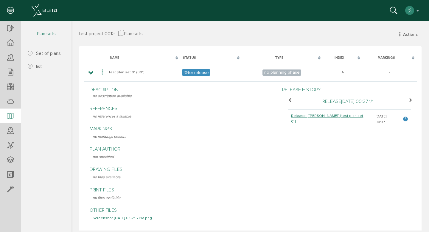
scroll to position [10, 0]
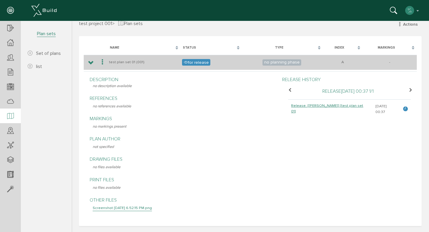
click at [103, 63] on icon at bounding box center [102, 62] width 7 height 8
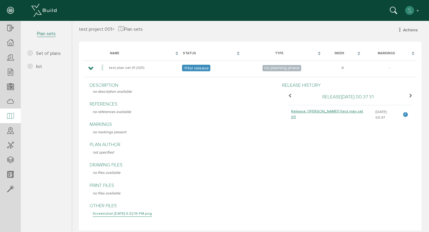
scroll to position [0, 0]
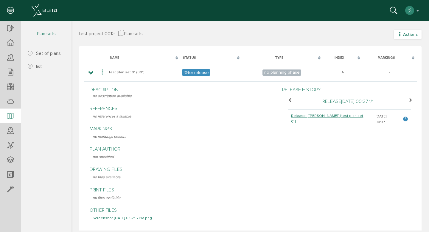
click at [403, 34] on font "Actions" at bounding box center [410, 34] width 15 height 5
click at [285, 108] on div "Release 18.09.25 00:37 1 / 1" at bounding box center [349, 104] width 132 height 12
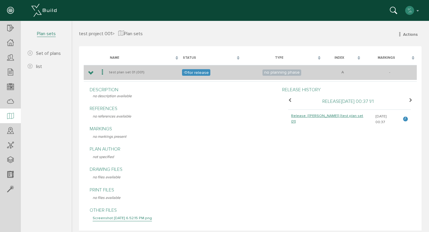
click at [93, 75] on icon at bounding box center [91, 73] width 6 height 5
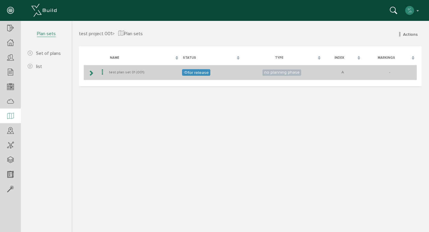
click at [103, 72] on icon at bounding box center [102, 72] width 7 height 8
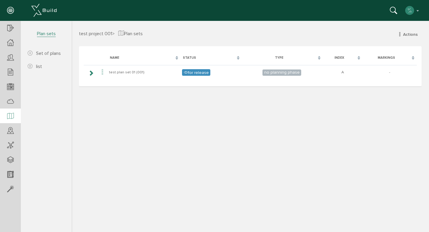
click at [94, 97] on div "test project 001 > Plan sets Actions neuer Plansatz Plansatzliste Aktionen Plan…" at bounding box center [249, 130] width 357 height 200
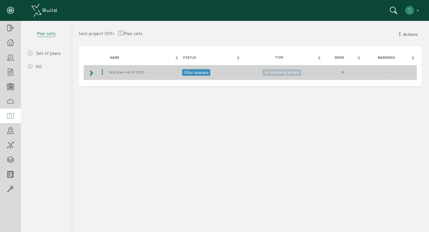
click at [188, 71] on font "for release" at bounding box center [198, 72] width 21 height 5
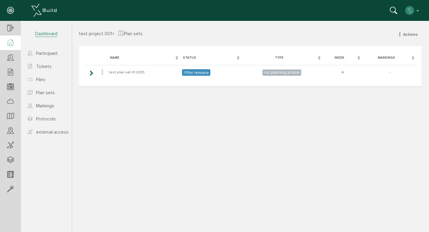
click at [12, 40] on icon at bounding box center [10, 42] width 7 height 7
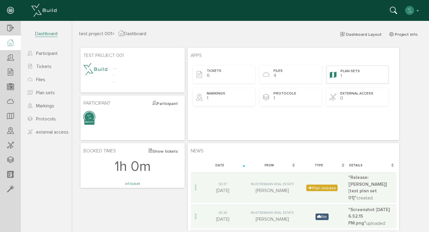
click at [339, 73] on div "Plan sets 1" at bounding box center [357, 74] width 62 height 18
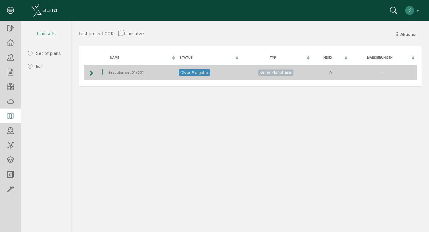
click at [90, 74] on icon at bounding box center [91, 73] width 6 height 5
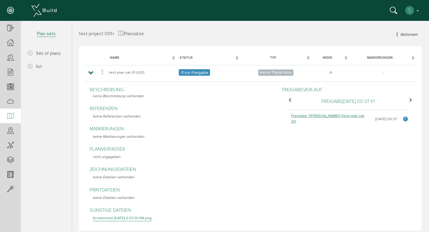
scroll to position [10, 0]
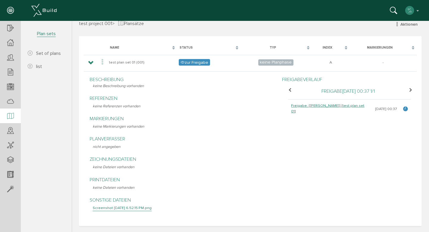
click at [303, 106] on span "Freigabe: [[PERSON_NAME]] [test plan set 01]" at bounding box center [329, 108] width 77 height 11
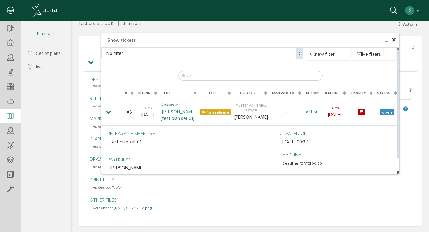
scroll to position [0, 0]
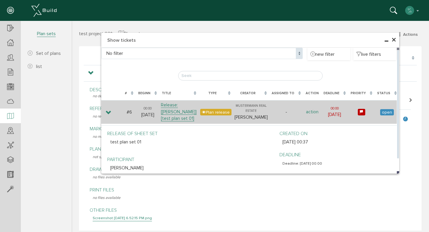
click at [314, 112] on font "action" at bounding box center [312, 111] width 13 height 5
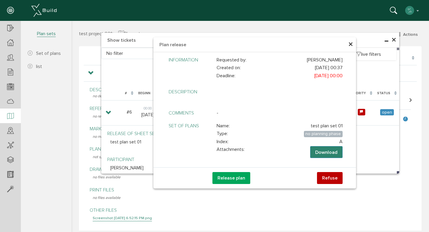
scroll to position [10, 0]
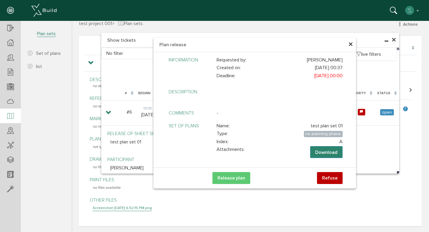
click at [228, 176] on font "Release plan" at bounding box center [231, 178] width 28 height 6
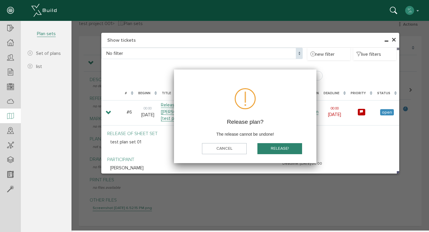
click at [273, 149] on font "Release!" at bounding box center [280, 148] width 18 height 5
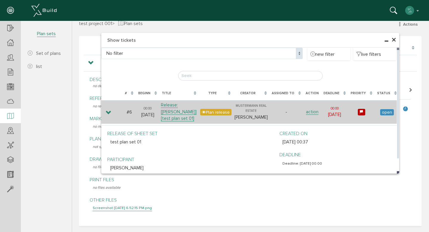
click at [317, 110] on td "action" at bounding box center [312, 112] width 18 height 24
click at [314, 114] on font "action" at bounding box center [312, 111] width 13 height 5
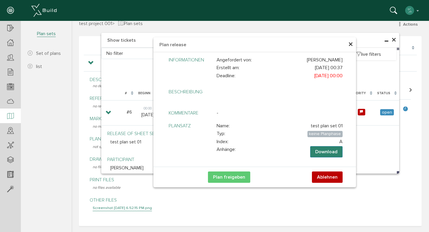
click at [233, 181] on button "Plan freigeben" at bounding box center [229, 176] width 42 height 11
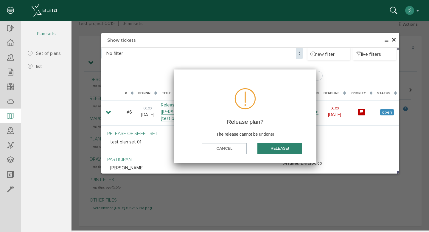
click at [272, 150] on font "Release!" at bounding box center [280, 148] width 18 height 5
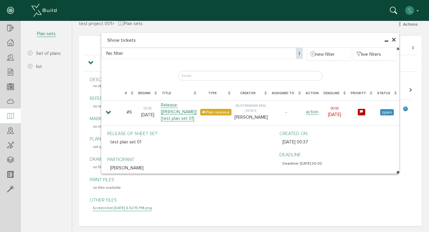
click at [391, 41] on font "×" at bounding box center [393, 40] width 5 height 12
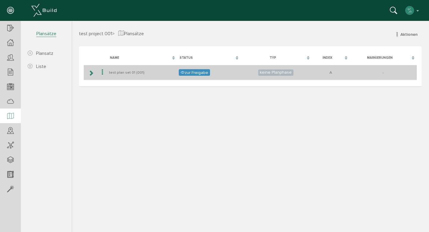
click at [93, 73] on icon at bounding box center [91, 73] width 6 height 5
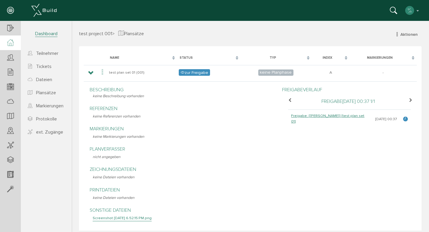
click at [12, 42] on icon at bounding box center [10, 42] width 7 height 7
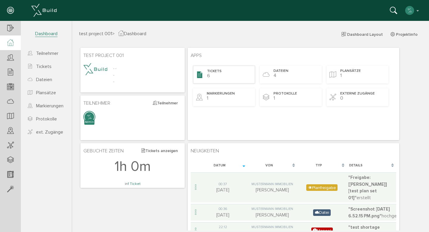
click at [215, 76] on div "Tickets 6" at bounding box center [224, 74] width 62 height 18
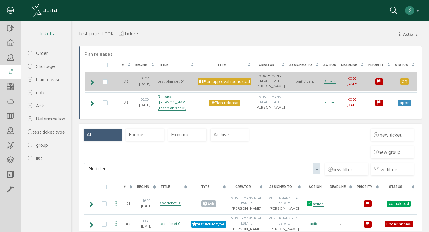
click at [92, 85] on icon at bounding box center [92, 82] width 6 height 5
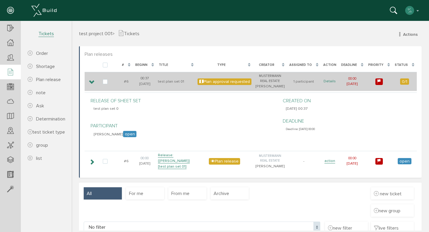
click at [328, 83] on font "Details" at bounding box center [329, 81] width 12 height 5
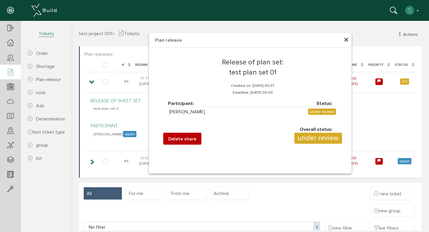
click at [344, 38] on font "×" at bounding box center [346, 40] width 5 height 12
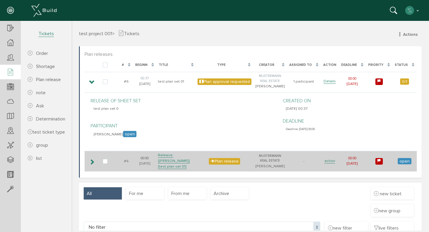
click at [89, 164] on icon at bounding box center [92, 161] width 6 height 5
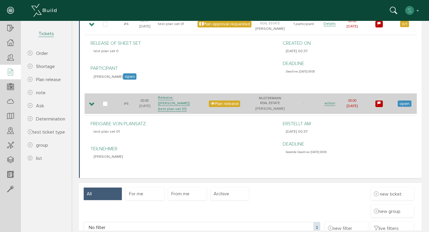
scroll to position [61, 0]
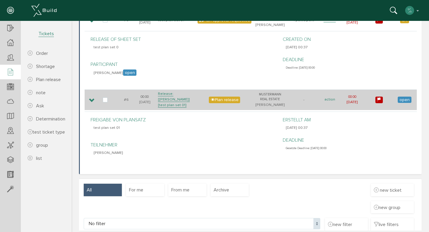
click at [329, 102] on font "action" at bounding box center [329, 99] width 11 height 5
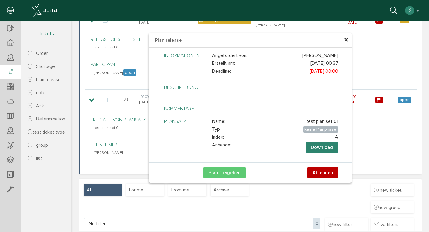
click at [223, 170] on button "Plan freigeben" at bounding box center [224, 172] width 42 height 11
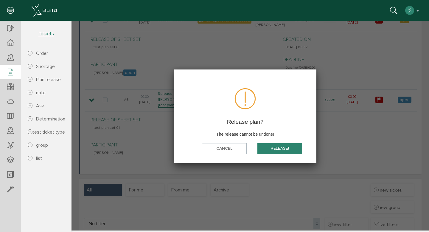
click at [268, 148] on button "Release!" at bounding box center [279, 148] width 45 height 11
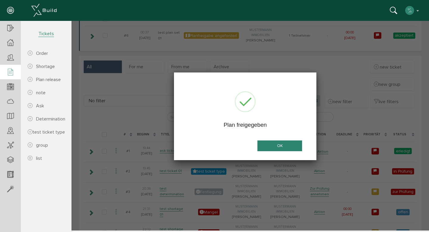
click at [268, 148] on button "OK" at bounding box center [279, 145] width 45 height 11
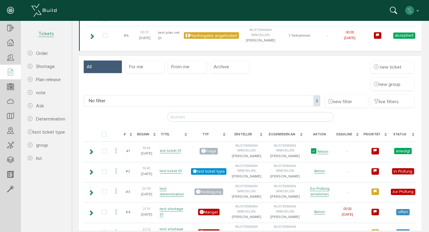
scroll to position [0, 0]
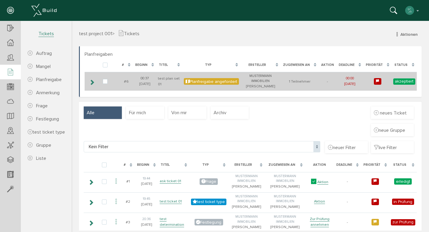
click at [90, 80] on icon at bounding box center [92, 82] width 6 height 5
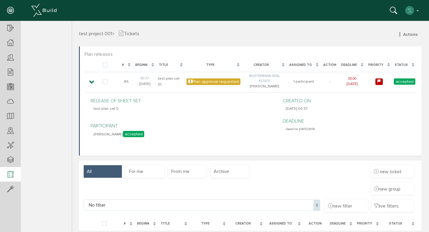
click at [14, 169] on div at bounding box center [10, 174] width 21 height 15
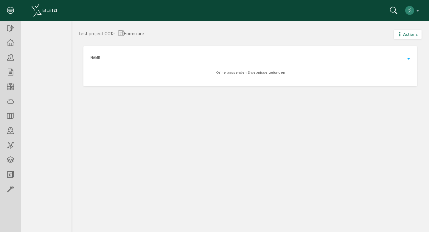
click at [408, 36] on font "Actions" at bounding box center [410, 34] width 15 height 5
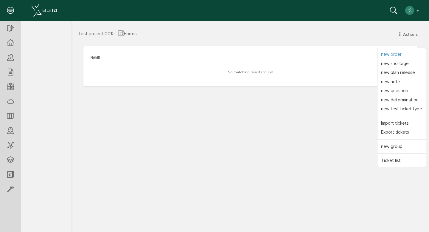
click at [395, 53] on font "new order" at bounding box center [391, 54] width 21 height 5
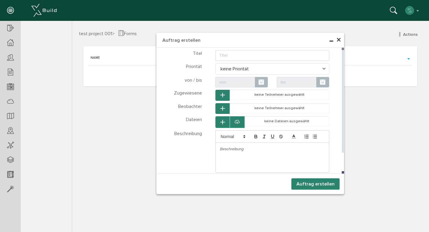
click at [321, 57] on input "text" at bounding box center [272, 55] width 114 height 11
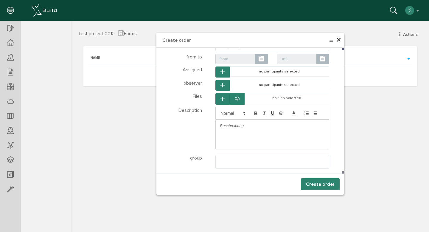
click at [337, 40] on font "×" at bounding box center [338, 40] width 5 height 12
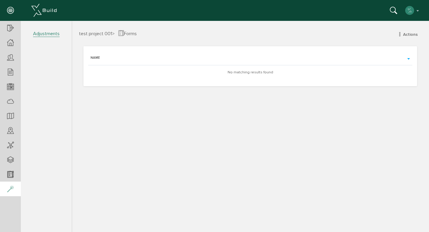
click at [6, 185] on div at bounding box center [10, 188] width 21 height 15
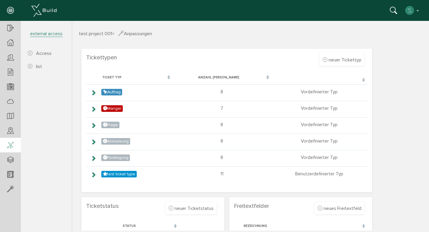
click at [9, 145] on icon at bounding box center [10, 145] width 7 height 8
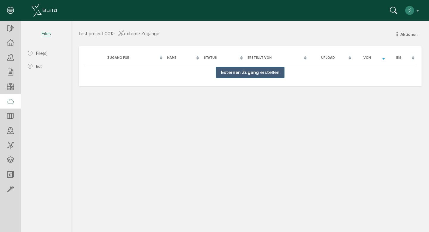
click at [10, 106] on div at bounding box center [10, 101] width 21 height 15
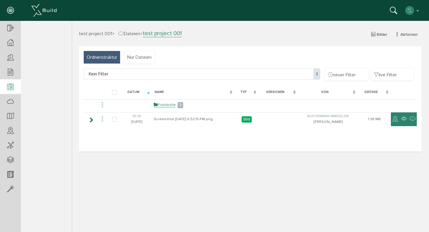
click at [9, 90] on icon at bounding box center [10, 87] width 7 height 8
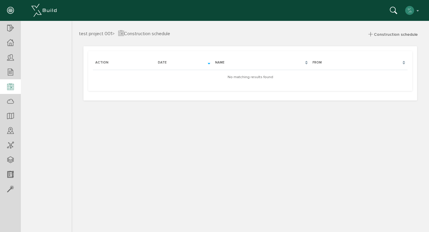
click at [8, 89] on icon at bounding box center [10, 87] width 7 height 8
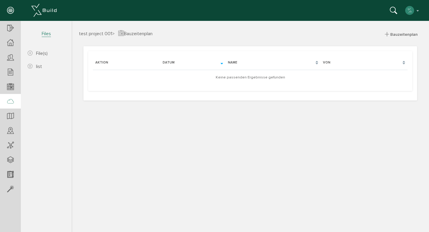
click at [8, 102] on icon at bounding box center [10, 101] width 7 height 8
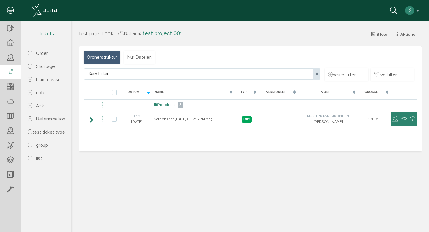
click at [9, 70] on icon at bounding box center [10, 72] width 7 height 8
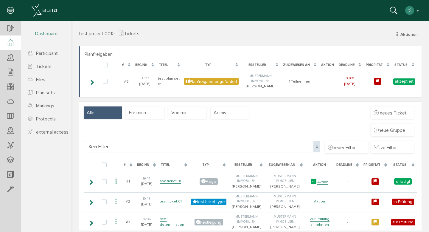
click at [12, 46] on icon at bounding box center [10, 42] width 7 height 7
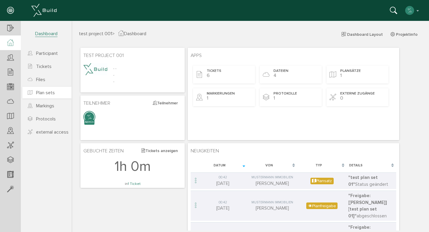
click at [56, 98] on link "Plan sets" at bounding box center [46, 93] width 49 height 12
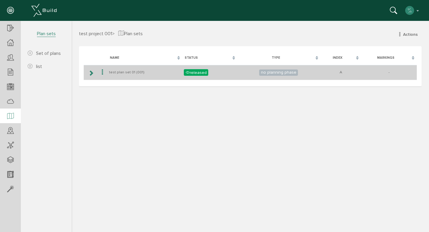
click at [91, 73] on icon at bounding box center [91, 73] width 6 height 5
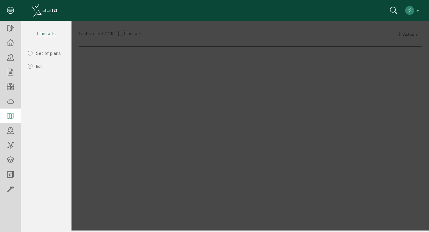
click at [264, 166] on div at bounding box center [249, 125] width 357 height 209
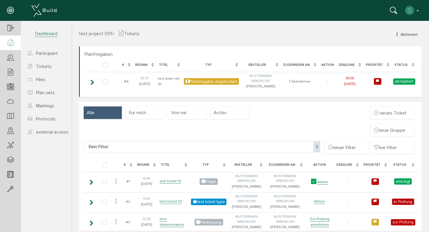
click at [9, 46] on icon at bounding box center [10, 42] width 7 height 7
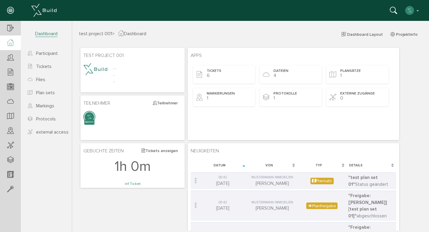
click at [10, 39] on icon at bounding box center [10, 42] width 7 height 7
click at [45, 89] on link "Plan sets" at bounding box center [46, 93] width 49 height 12
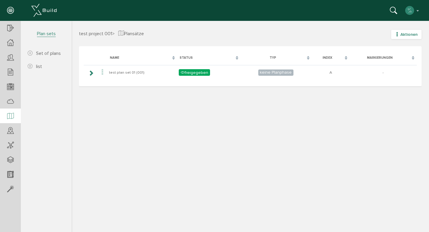
click at [407, 38] on button "Aktionen" at bounding box center [406, 34] width 30 height 9
click at [395, 67] on font "Sheet set list" at bounding box center [395, 68] width 27 height 5
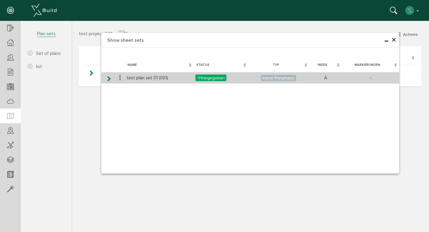
click at [106, 77] on icon at bounding box center [109, 78] width 6 height 5
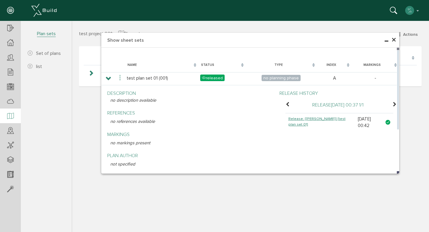
click at [394, 103] on icon at bounding box center [394, 104] width 4 height 5
click at [372, 66] on font "Markings" at bounding box center [371, 65] width 17 height 4
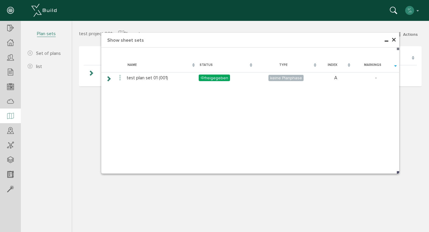
click at [394, 41] on font "×" at bounding box center [393, 40] width 5 height 12
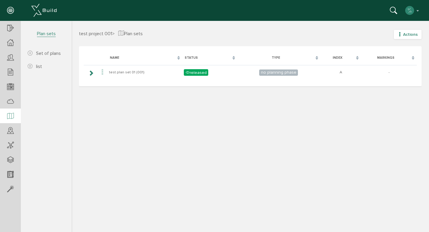
click at [410, 35] on font "Actions" at bounding box center [410, 34] width 15 height 5
click at [398, 51] on link "new set of plans" at bounding box center [401, 54] width 47 height 9
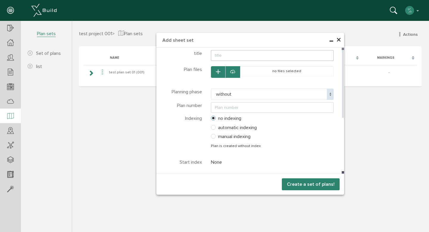
click at [228, 56] on input "text" at bounding box center [272, 55] width 123 height 11
type input "test plan set 02"
click at [234, 85] on div at bounding box center [250, 84] width 132 height 3
click at [211, 72] on button "button" at bounding box center [218, 72] width 14 height 12
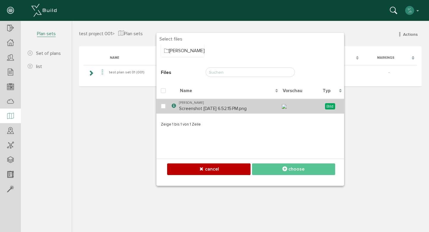
click at [209, 105] on div "[PERSON_NAME]" at bounding box center [229, 102] width 100 height 5
checkbox input "true"
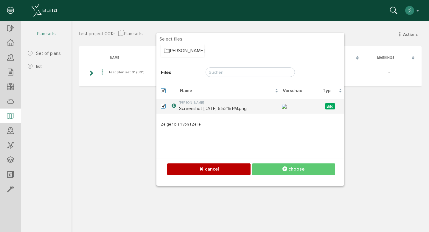
click at [258, 164] on button "choose" at bounding box center [293, 169] width 83 height 12
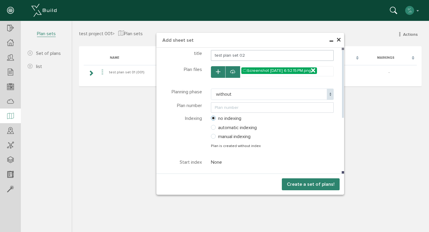
click at [216, 71] on icon "button" at bounding box center [218, 71] width 4 height 5
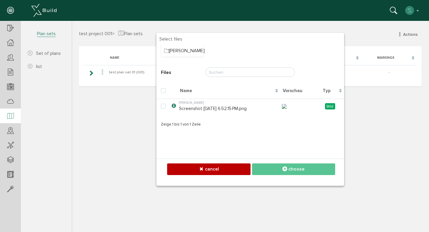
click at [225, 87] on div "Name" at bounding box center [228, 90] width 103 height 13
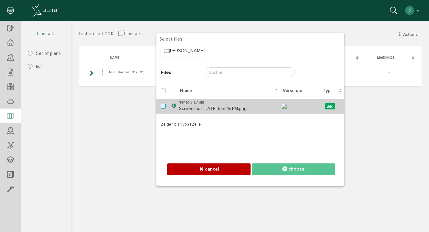
click at [164, 108] on label at bounding box center [164, 106] width 7 height 5
click at [164, 107] on input "checkbox" at bounding box center [163, 106] width 4 height 4
checkbox input "true"
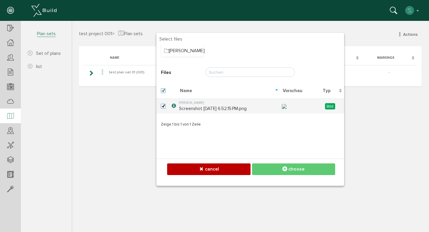
click at [294, 171] on button "choose" at bounding box center [293, 169] width 83 height 12
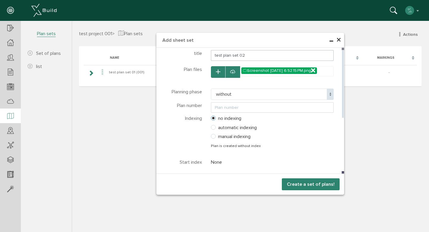
click at [229, 75] on div at bounding box center [232, 72] width 15 height 12
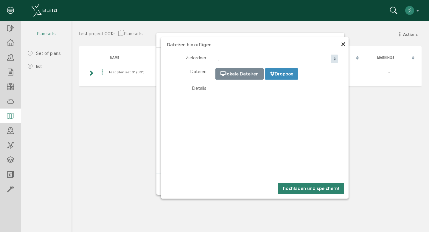
click at [222, 75] on input "file" at bounding box center [365, 98] width 298 height 60
type input "C:\fakepath\country.csv"
click at [314, 187] on button "hochladen und speichern!" at bounding box center [311, 187] width 66 height 11
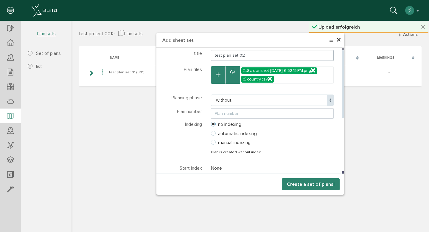
click at [295, 98] on span "without" at bounding box center [272, 99] width 123 height 11
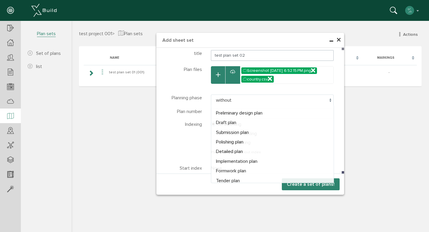
select select "Entwurfsplan"
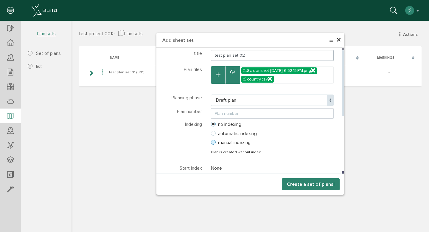
click at [217, 142] on label "manual indexing" at bounding box center [231, 142] width 40 height 5
click at [209, 142] on input "manual indexing" at bounding box center [207, 142] width 4 height 4
radio input "true"
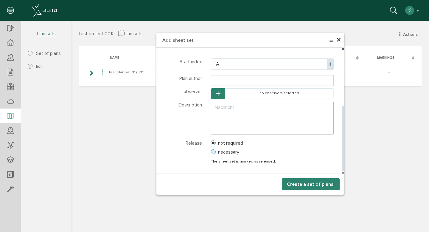
click at [229, 150] on font "necessary" at bounding box center [228, 152] width 21 height 6
click at [209, 150] on input "necessary" at bounding box center [207, 152] width 4 height 4
radio input "true"
click at [294, 183] on font "Create a set of plans!" at bounding box center [311, 184] width 48 height 6
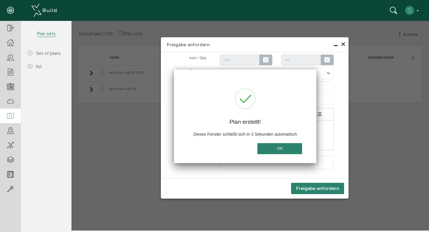
click at [288, 148] on button "OK" at bounding box center [279, 148] width 45 height 11
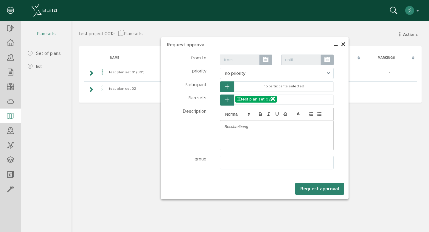
click at [266, 60] on icon at bounding box center [265, 60] width 5 height 7
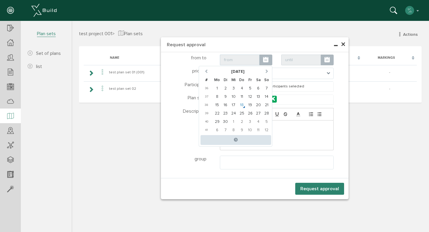
click at [244, 108] on td "18" at bounding box center [242, 105] width 8 height 8
type input "[DATE] 00:00"
click at [322, 62] on span at bounding box center [327, 59] width 13 height 11
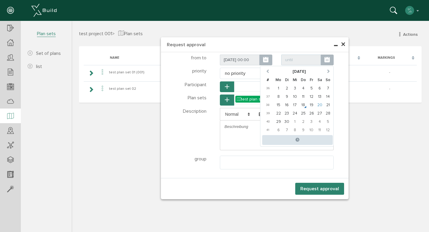
click at [317, 106] on td "20" at bounding box center [320, 105] width 8 height 8
type input "[DATE] 00:00"
click at [318, 104] on td "20" at bounding box center [320, 105] width 8 height 8
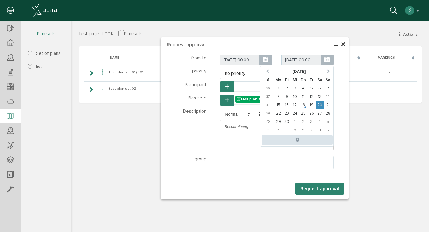
click at [318, 104] on td "20" at bounding box center [320, 105] width 8 height 8
click at [266, 61] on icon at bounding box center [265, 60] width 5 height 7
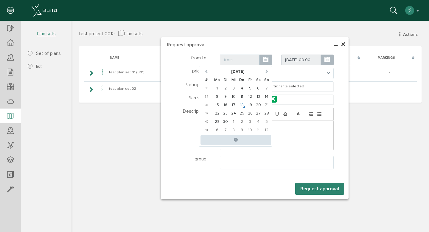
click at [242, 102] on td "18" at bounding box center [242, 105] width 8 height 8
type input "[DATE] 00:00"
click at [303, 69] on span "no priority" at bounding box center [277, 73] width 114 height 11
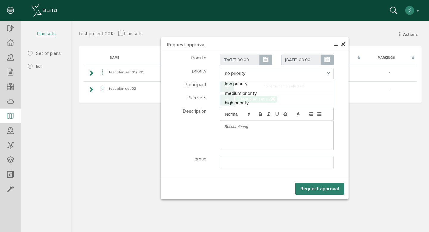
select select "medium"
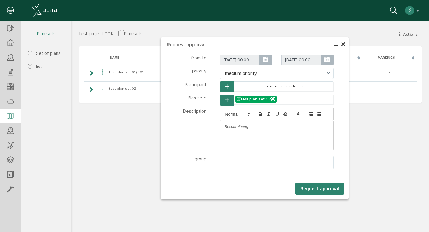
click at [228, 96] on button "button" at bounding box center [227, 99] width 14 height 11
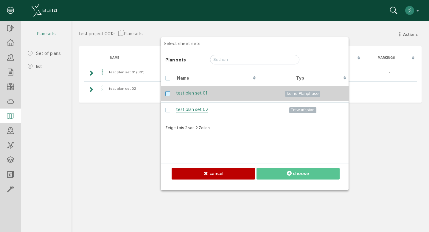
click at [169, 94] on label at bounding box center [168, 93] width 7 height 5
click at [169, 94] on input "checkbox" at bounding box center [167, 93] width 4 height 4
checkbox input "true"
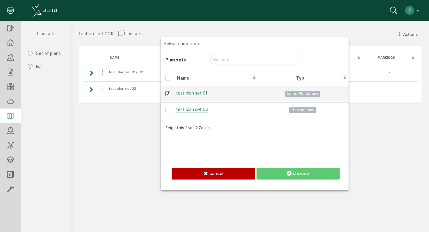
click at [290, 171] on icon at bounding box center [289, 173] width 5 height 6
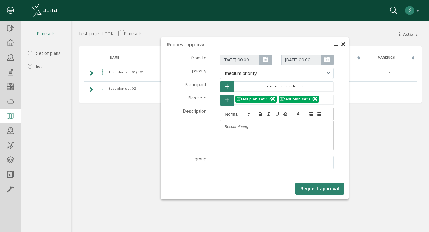
click at [227, 101] on icon "button" at bounding box center [227, 99] width 4 height 5
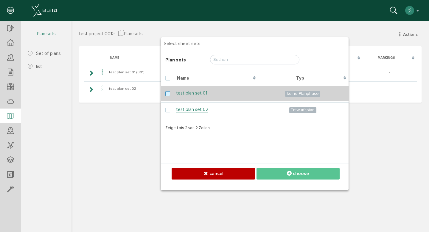
click at [170, 93] on label at bounding box center [168, 93] width 7 height 5
click at [169, 93] on input "checkbox" at bounding box center [167, 93] width 4 height 4
checkbox input "true"
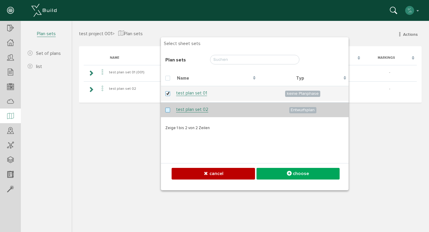
click at [167, 108] on label at bounding box center [168, 109] width 7 height 5
click at [167, 108] on input "checkbox" at bounding box center [167, 109] width 4 height 4
checkbox input "true"
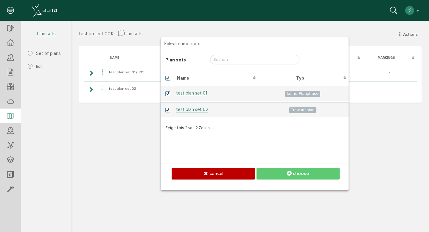
click at [295, 172] on font "choose" at bounding box center [301, 173] width 16 height 6
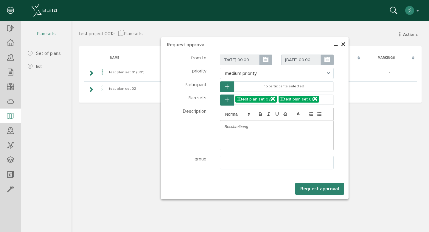
click at [230, 85] on button "button" at bounding box center [227, 86] width 14 height 11
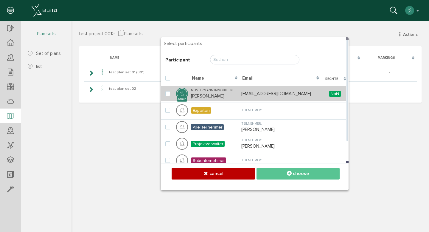
click at [217, 96] on td "Mustermann Immobilien [PERSON_NAME]" at bounding box center [214, 93] width 50 height 15
checkbox input "true"
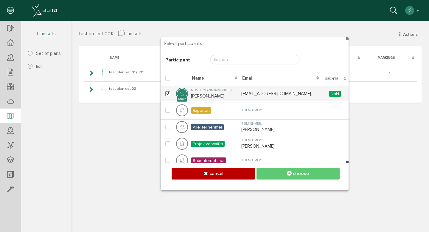
click at [278, 172] on button "choose" at bounding box center [297, 174] width 83 height 12
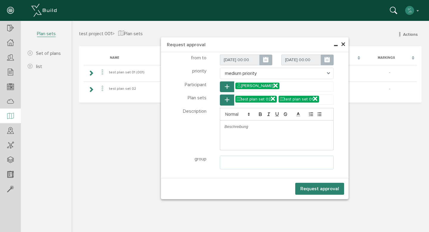
click at [291, 165] on ul at bounding box center [276, 161] width 113 height 11
click at [286, 175] on li "No results found" at bounding box center [276, 174] width 113 height 10
click at [308, 187] on font "Request approval" at bounding box center [319, 189] width 39 height 6
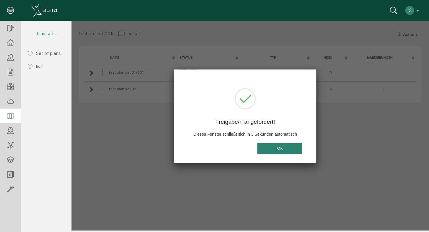
click at [295, 146] on button "OK" at bounding box center [279, 148] width 45 height 11
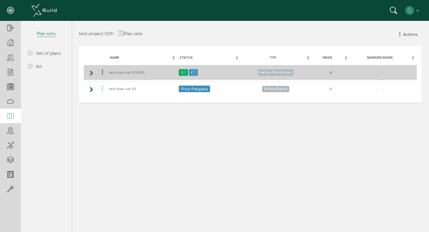
click at [90, 74] on icon at bounding box center [91, 73] width 6 height 5
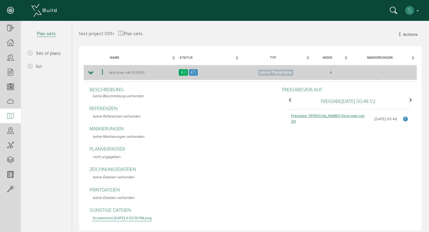
click at [90, 74] on icon at bounding box center [91, 73] width 6 height 5
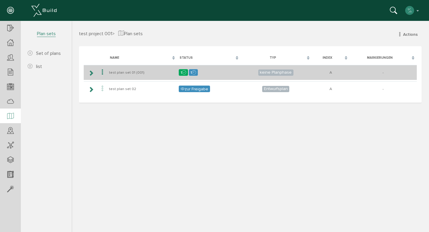
click at [90, 74] on icon at bounding box center [91, 73] width 6 height 5
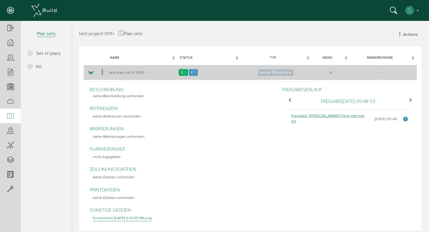
click at [90, 74] on icon at bounding box center [91, 73] width 6 height 5
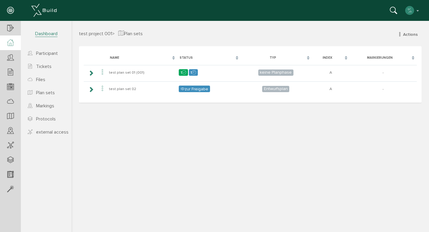
click at [10, 44] on icon at bounding box center [10, 42] width 7 height 7
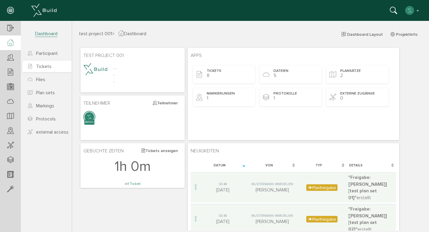
click at [48, 68] on font "Tickets" at bounding box center [43, 66] width 15 height 6
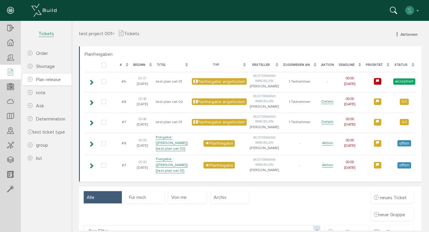
click at [52, 77] on font "Plan release" at bounding box center [48, 80] width 25 height 6
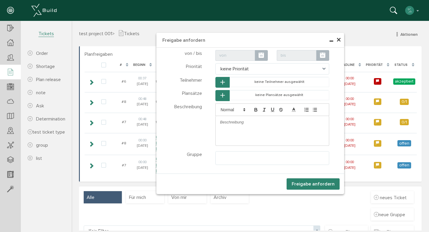
click at [290, 23] on div "× Freigabe anfordern Teilnehmer wählen Teilnehmer Plansätze wählen Plansätze" at bounding box center [249, 125] width 357 height 209
click at [336, 40] on span "×" at bounding box center [338, 40] width 5 height 12
